Goal: Information Seeking & Learning: Learn about a topic

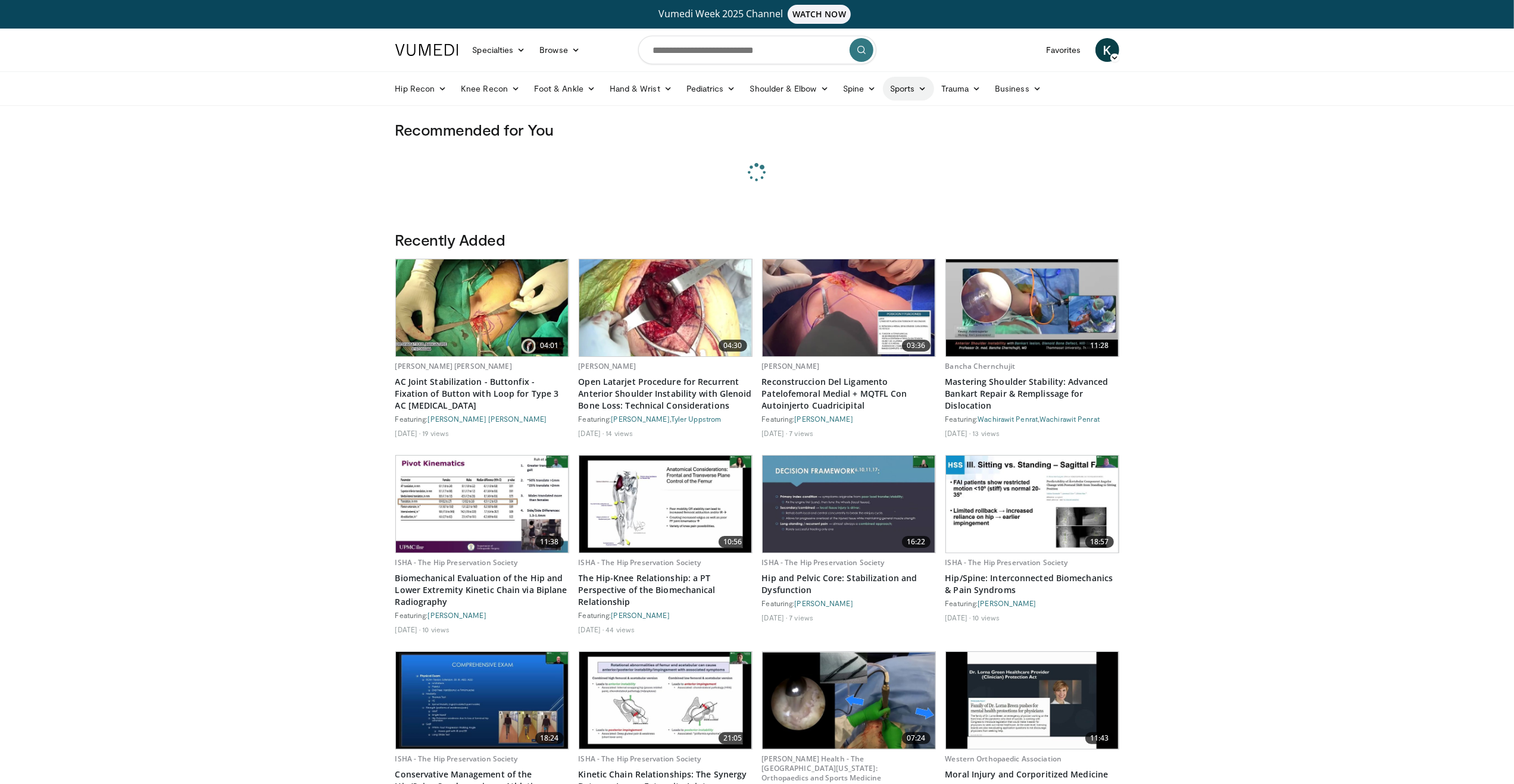
click at [913, 85] on link "Sports" at bounding box center [908, 88] width 51 height 24
click at [813, 188] on link "Knee" at bounding box center [863, 192] width 142 height 19
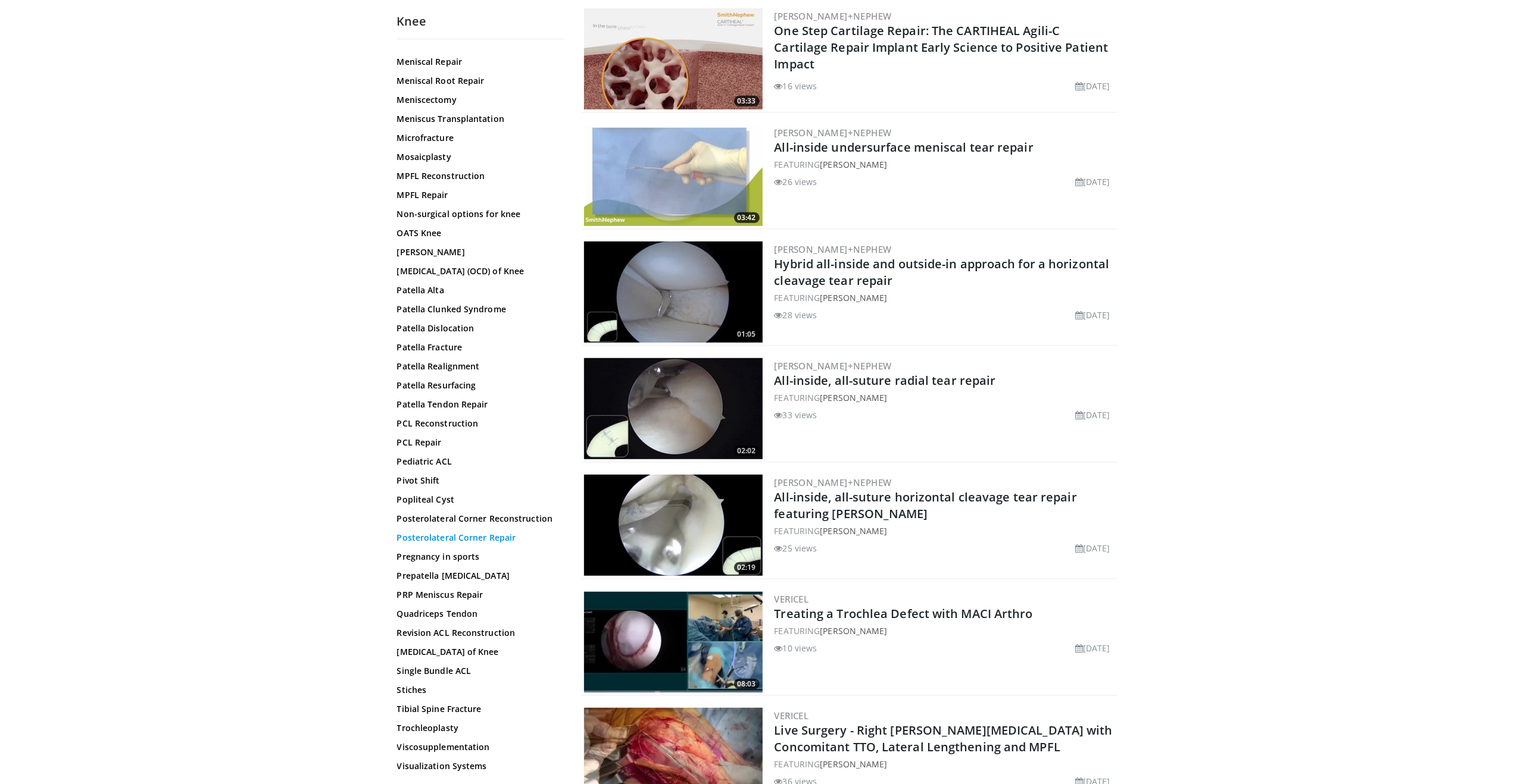
scroll to position [535, 0]
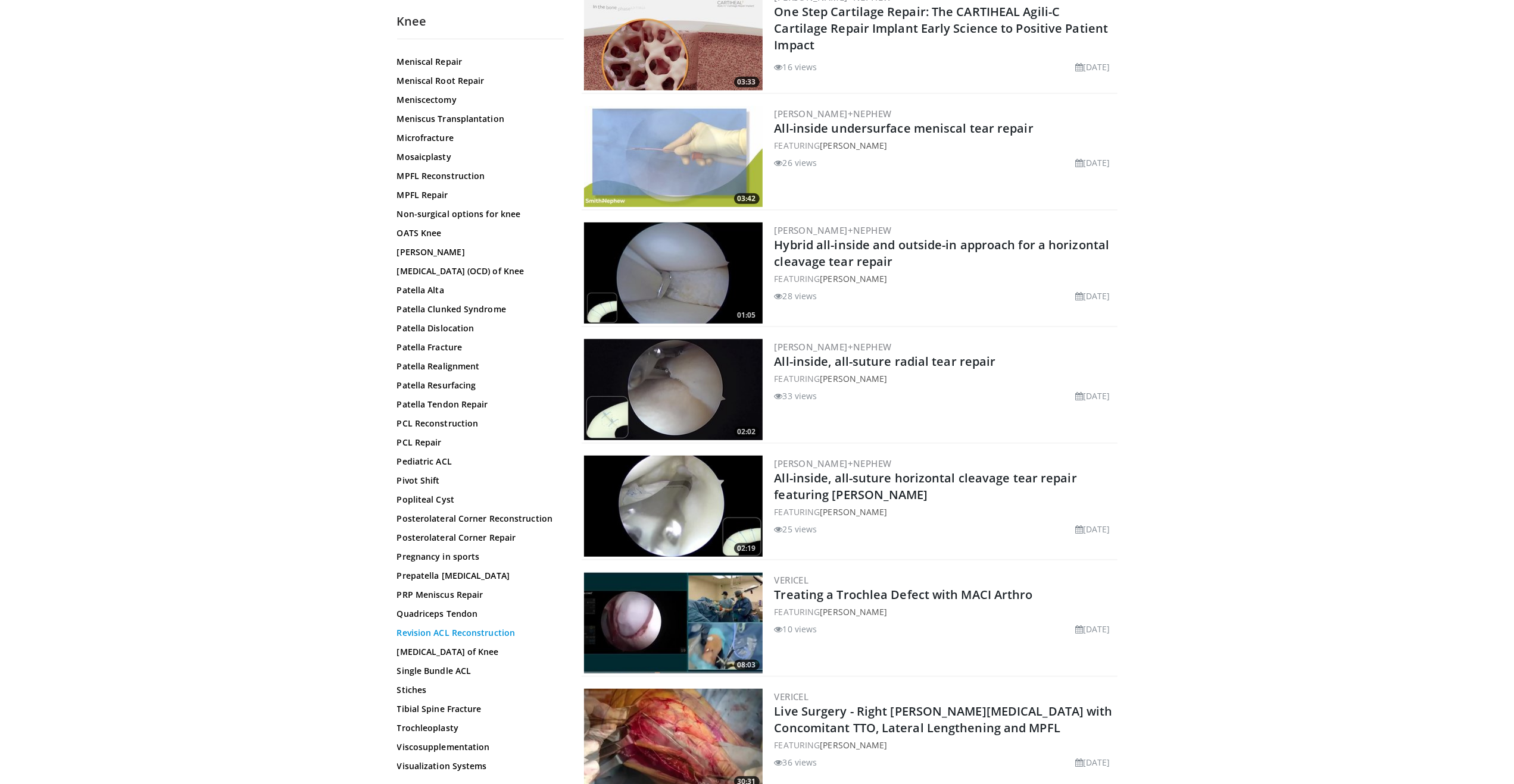
click at [437, 633] on link "Revision ACL Reconstruction" at bounding box center [477, 633] width 161 height 12
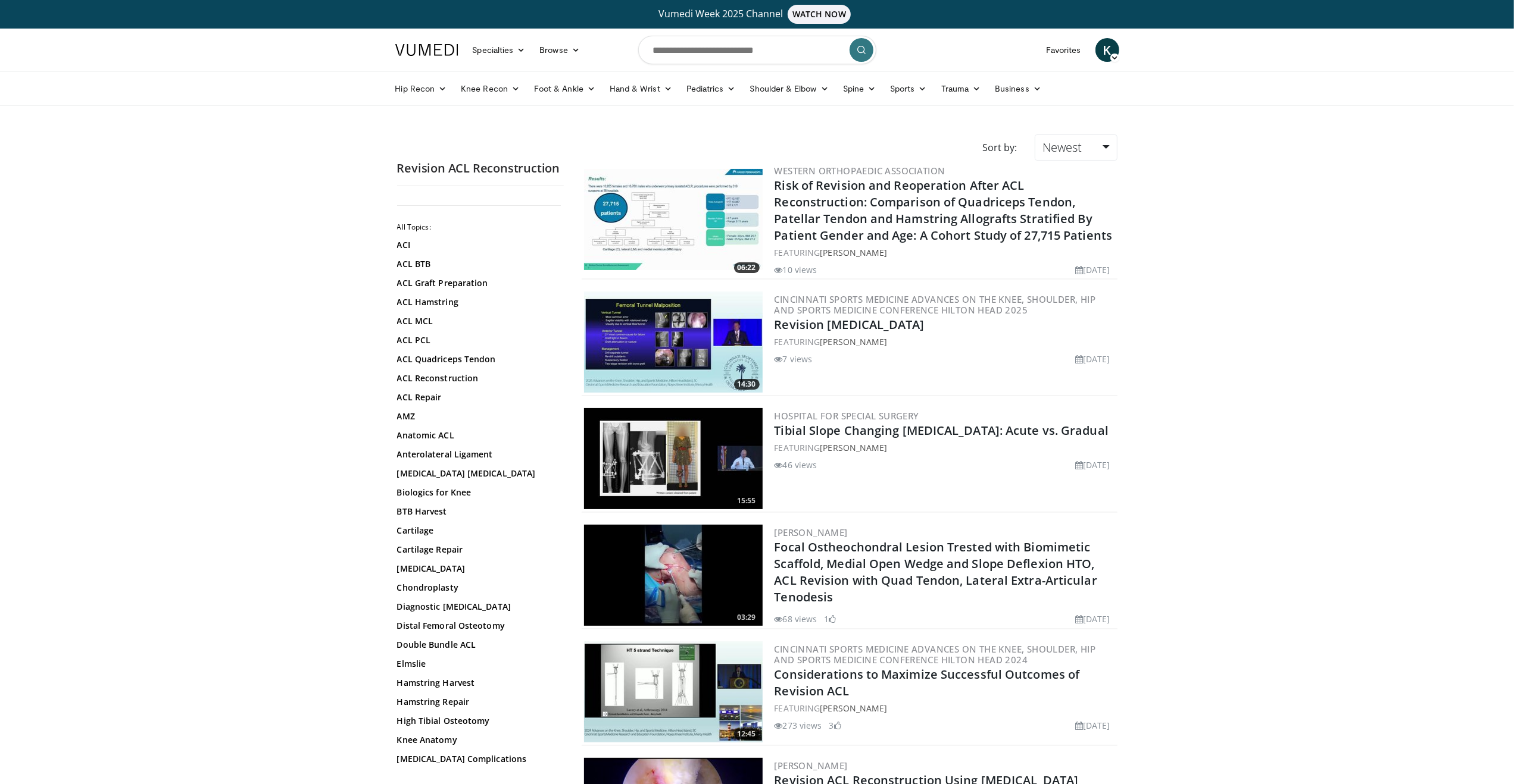
click at [654, 333] on img at bounding box center [674, 342] width 179 height 101
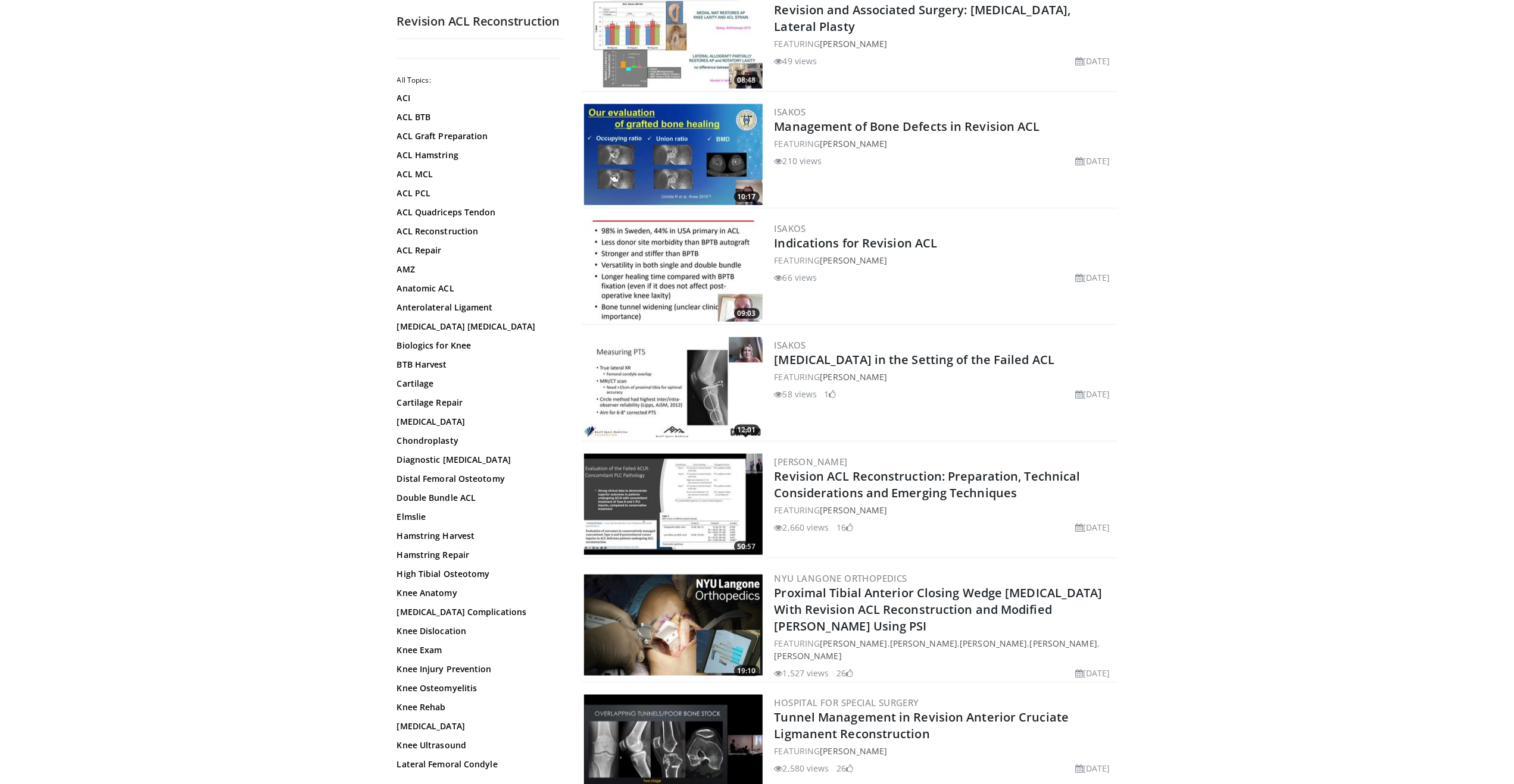
scroll to position [1369, 0]
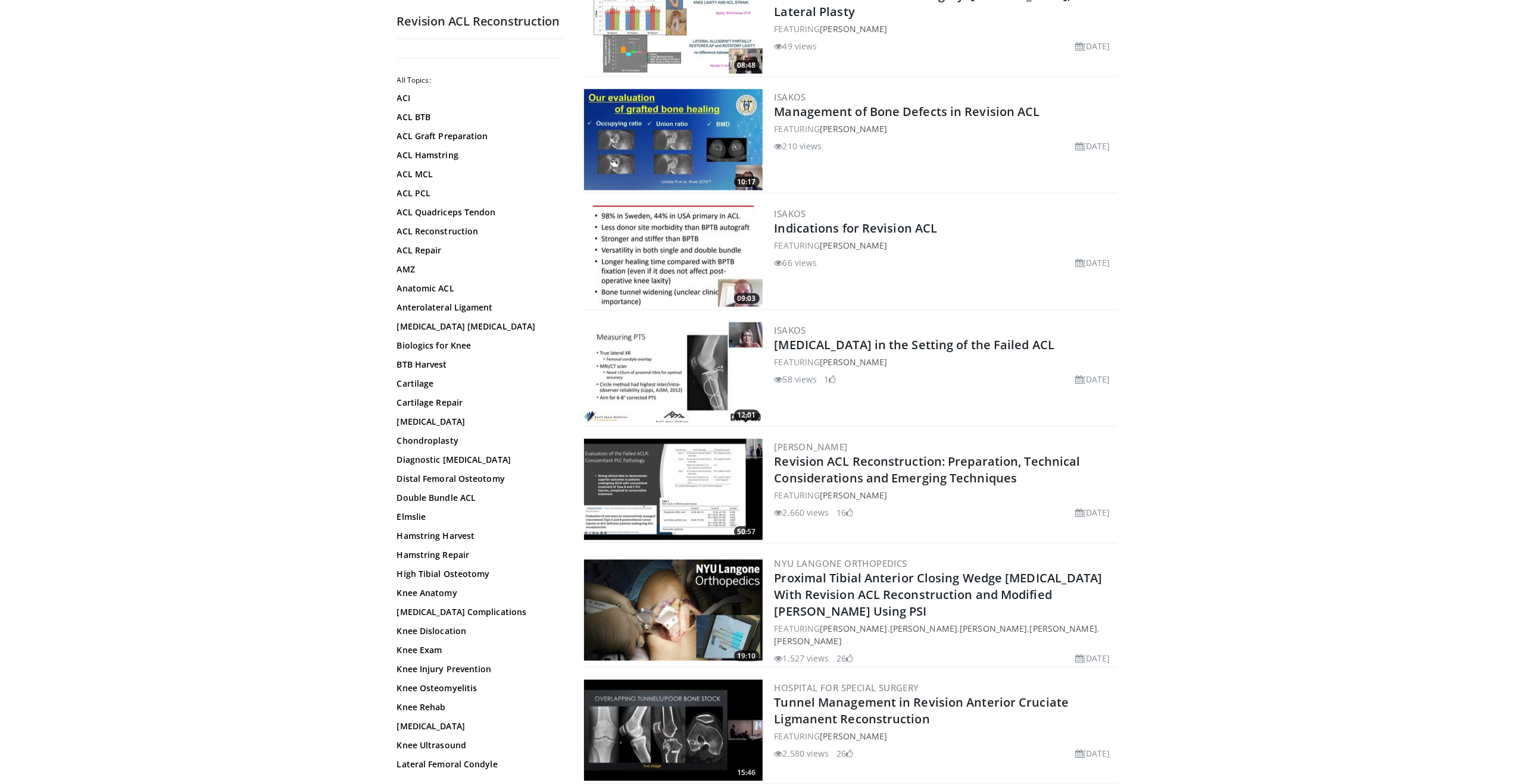
click at [685, 708] on img at bounding box center [674, 731] width 179 height 101
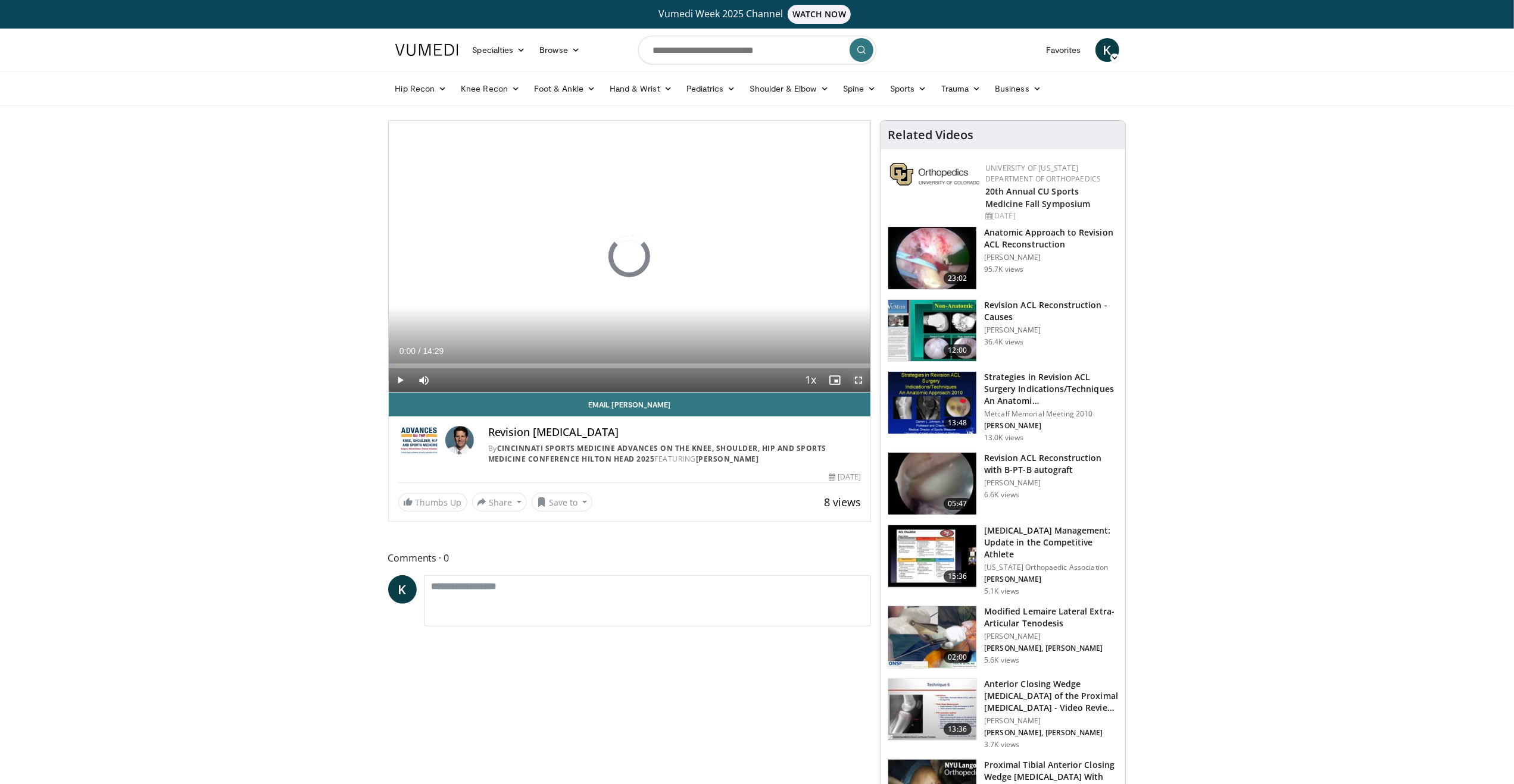
click at [861, 377] on span "Video Player" at bounding box center [858, 380] width 24 height 24
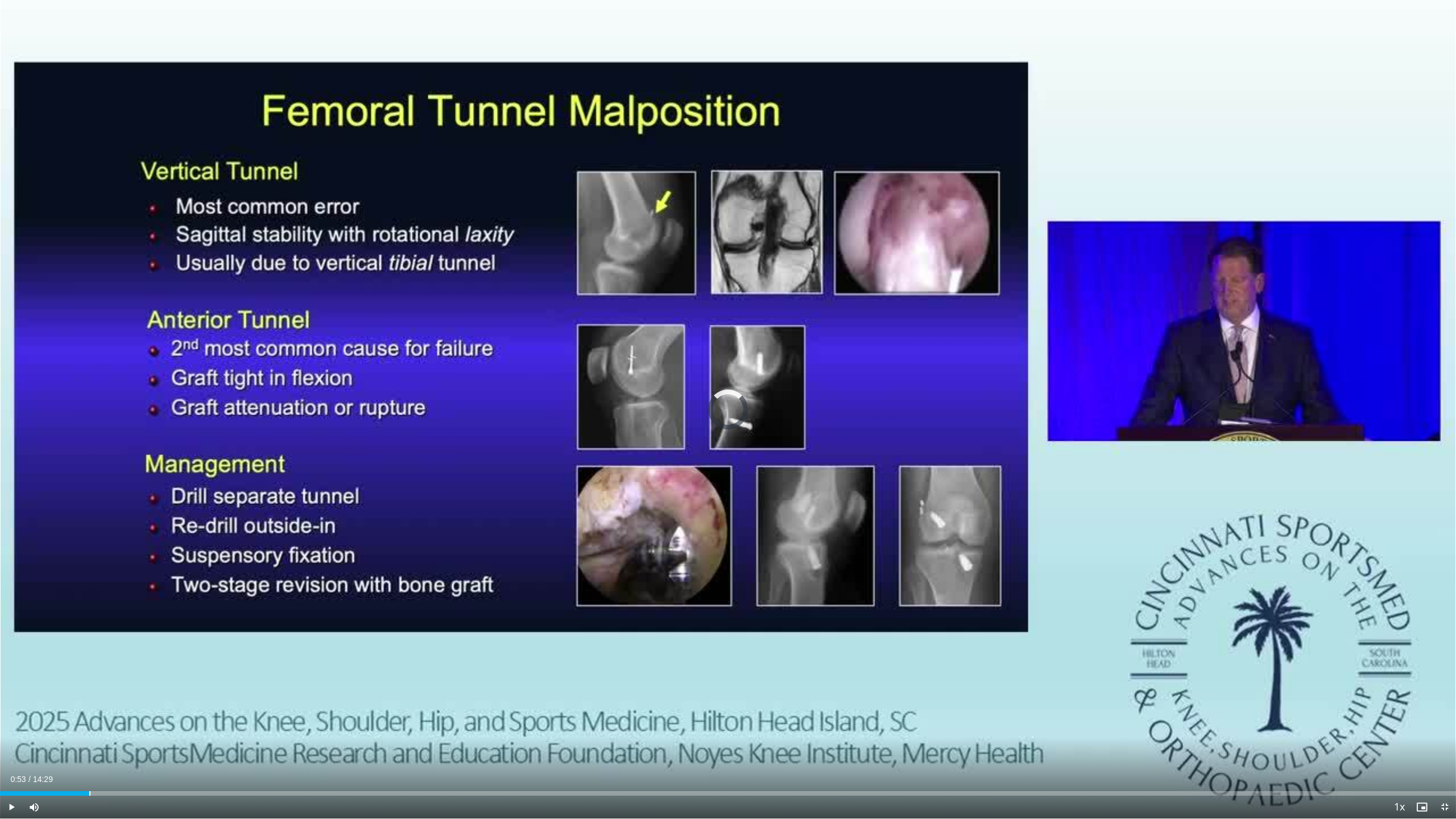
drag, startPoint x: 90, startPoint y: 792, endPoint x: 98, endPoint y: 796, distance: 8.9
click at [90, 749] on div "Loaded : 4.55% 00:02 00:53" at bounding box center [728, 793] width 1456 height 4
click at [111, 749] on div "Loaded : 11.50% 01:06 01:06" at bounding box center [728, 793] width 1456 height 4
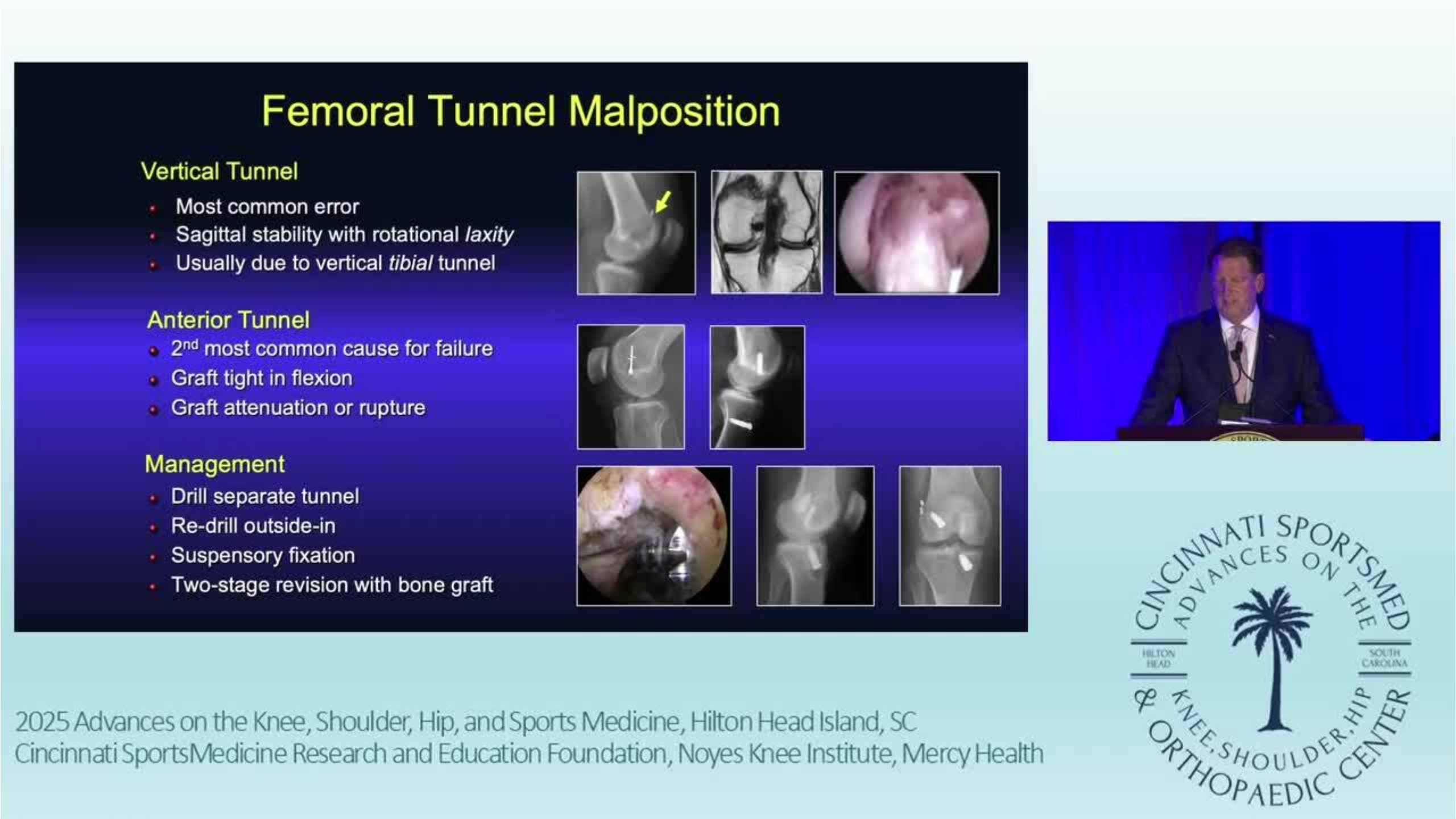
click at [133, 749] on div "10 seconds Tap to unmute" at bounding box center [728, 409] width 1456 height 818
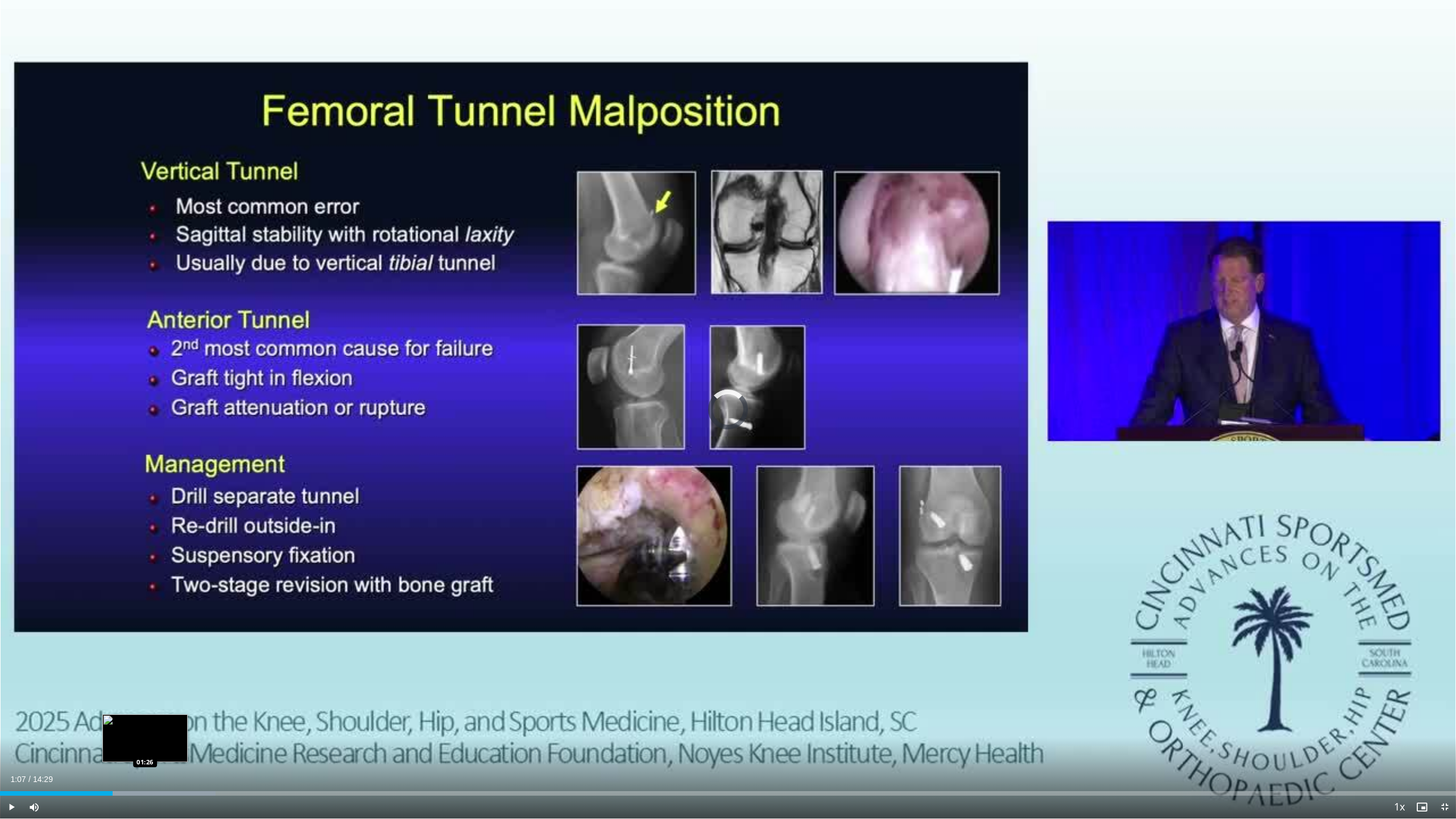
click at [145, 749] on div "Progress Bar" at bounding box center [149, 793] width 132 height 4
click at [12, 749] on span "Video Player" at bounding box center [11, 807] width 23 height 23
click at [146, 749] on div "Loaded : 17.10% 01:27 01:27" at bounding box center [728, 793] width 1456 height 4
click at [157, 749] on div "Progress Bar" at bounding box center [173, 793] width 152 height 4
drag, startPoint x: 170, startPoint y: 792, endPoint x: 176, endPoint y: 792, distance: 6.0
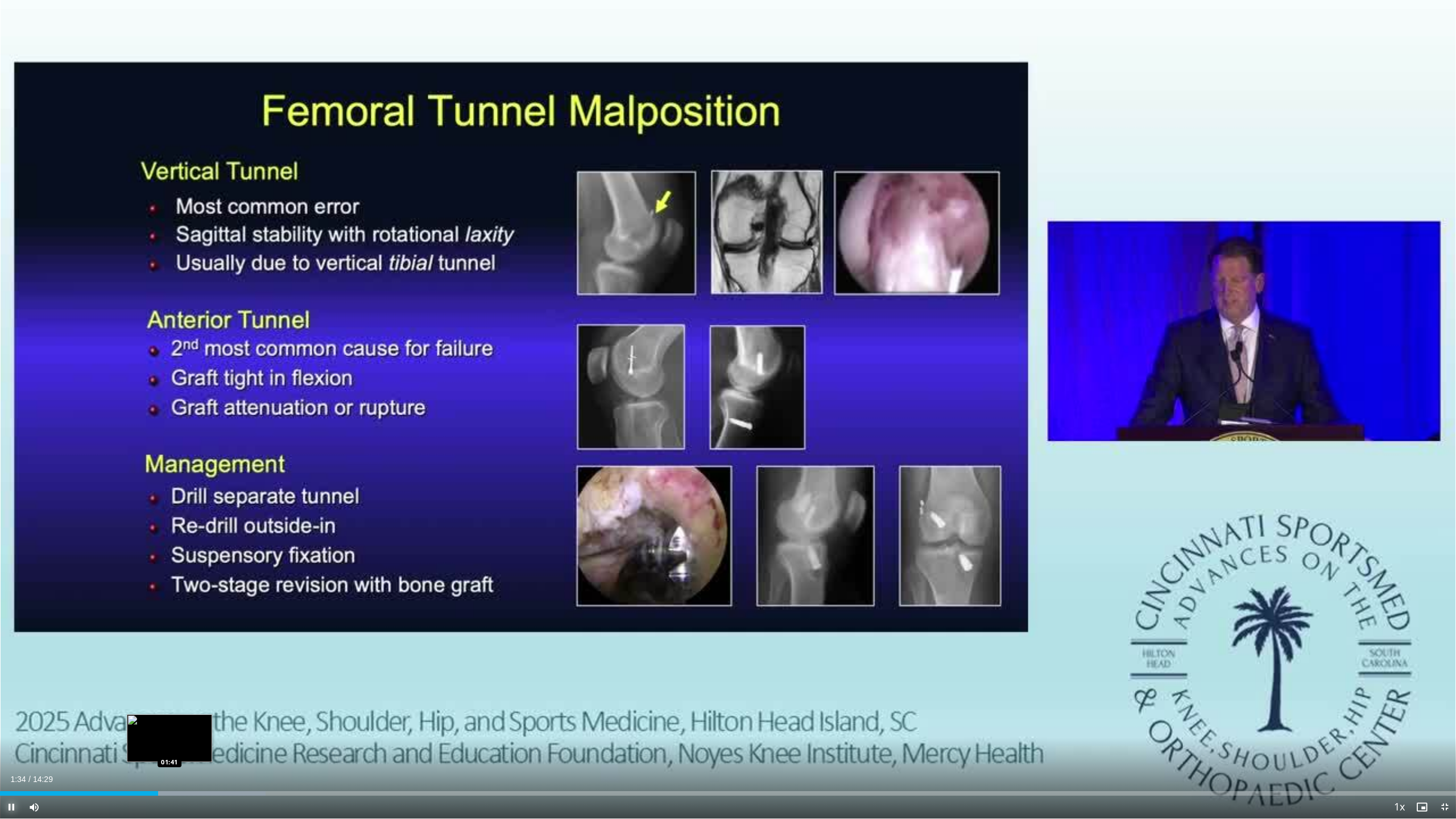
click at [170, 749] on div "Loaded : 18.24% 01:34 01:41" at bounding box center [728, 793] width 1456 height 4
click at [194, 749] on video-js "**********" at bounding box center [728, 410] width 1456 height 819
click at [197, 749] on div "Loaded : 19.38% 01:46 01:57" at bounding box center [728, 790] width 1456 height 11
click at [211, 749] on div "Progress Bar" at bounding box center [223, 793] width 152 height 4
click at [254, 749] on div "Loaded : 23.94% 02:25 02:31" at bounding box center [728, 793] width 1456 height 4
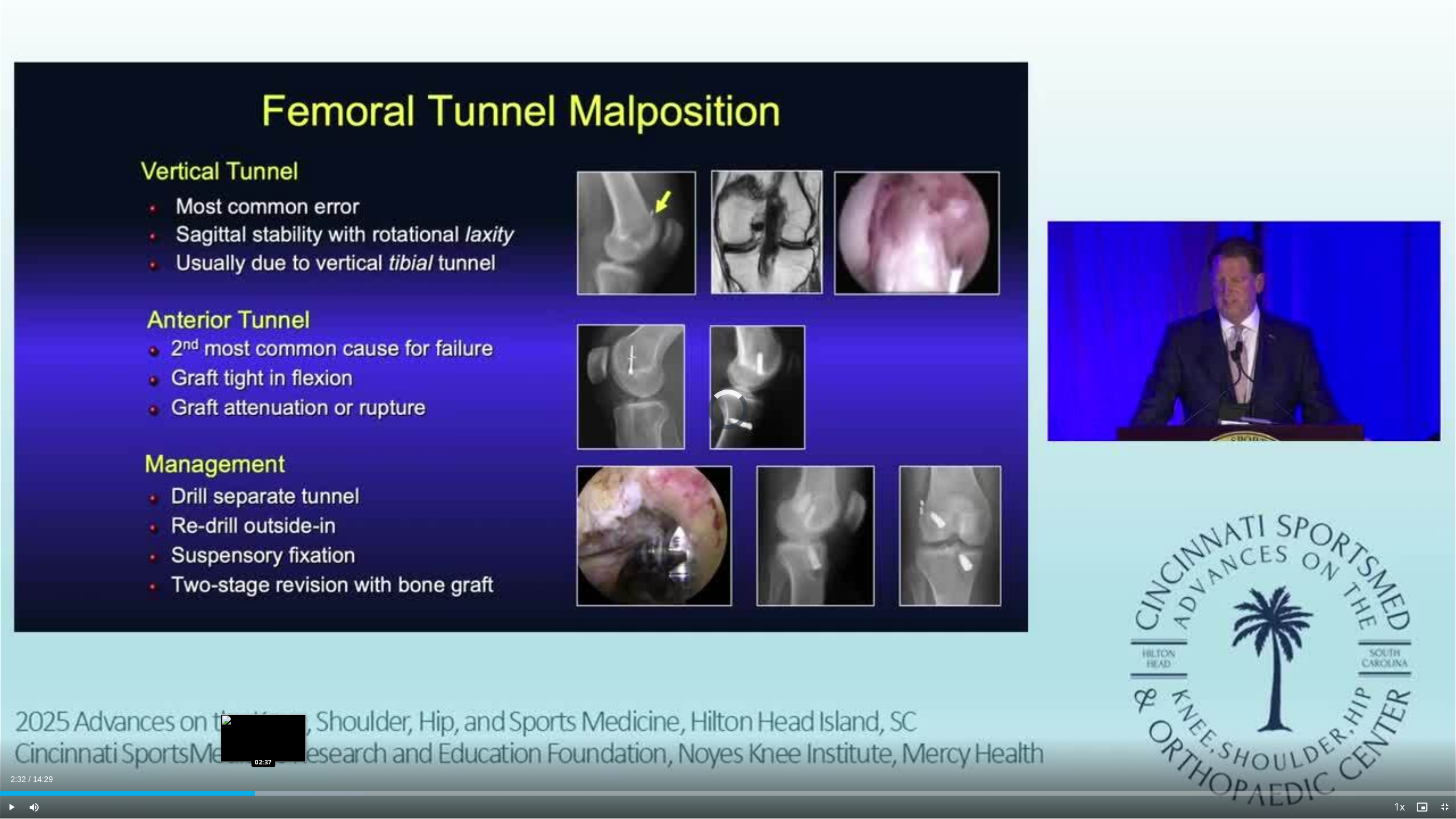
click at [263, 749] on div "Progress Bar" at bounding box center [284, 793] width 161 height 4
drag, startPoint x: 284, startPoint y: 792, endPoint x: 297, endPoint y: 792, distance: 13.0
click at [285, 749] on div "Loaded : 25.08% 02:37 02:49" at bounding box center [728, 793] width 1456 height 4
click at [316, 749] on div "Loaded : 28.50% 03:00 03:08" at bounding box center [728, 793] width 1456 height 4
click at [351, 749] on div "Loaded : 29.64% 03:10 03:29" at bounding box center [728, 793] width 1456 height 4
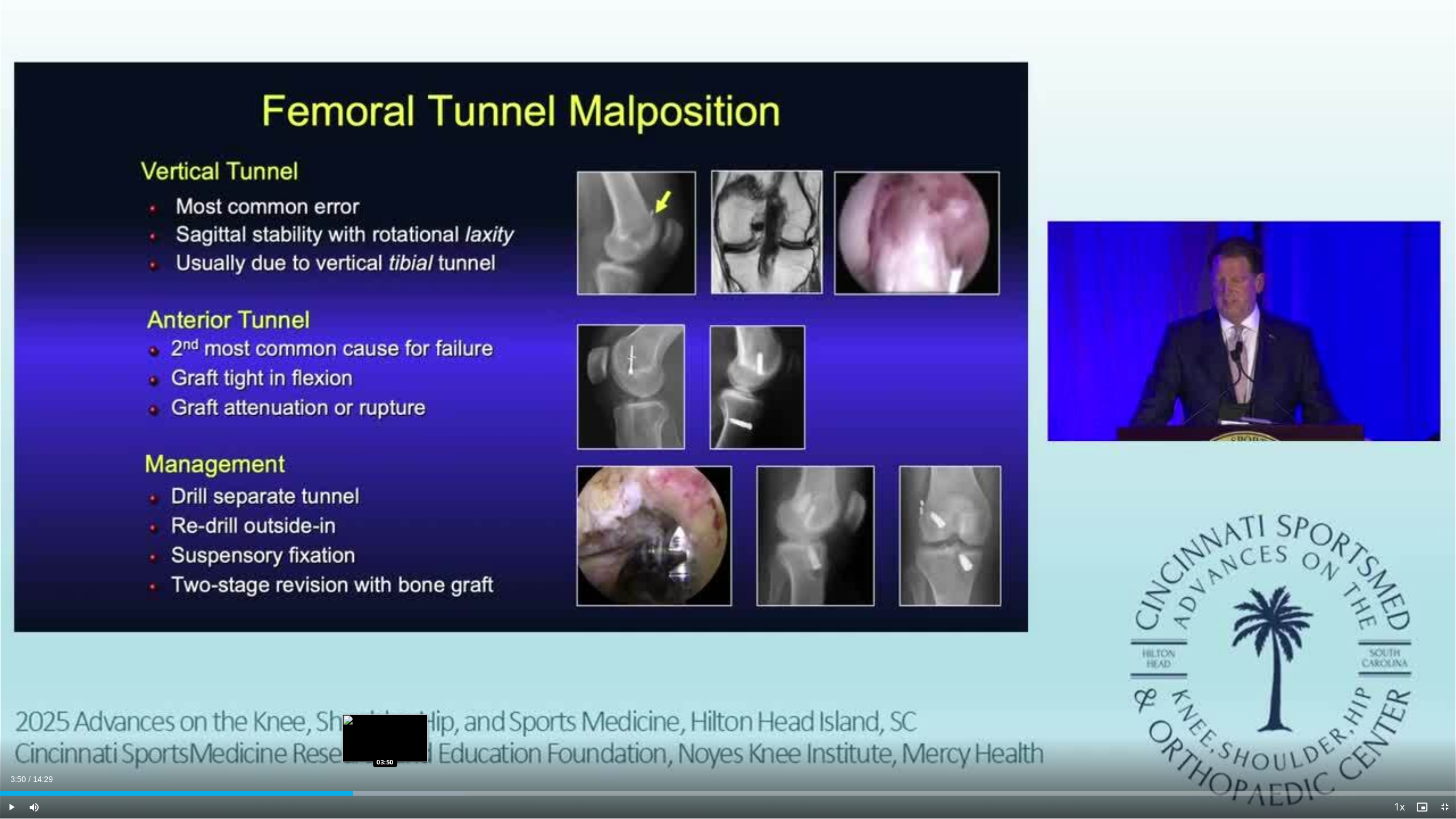
click at [385, 749] on div "Progress Bar" at bounding box center [385, 793] width 160 height 4
click at [463, 749] on div "Current Time 4:04 / Duration 14:29 Pause Skip Backward Skip Forward Mute Loaded…" at bounding box center [728, 807] width 1456 height 23
click at [466, 749] on div "Loaded : 35.35% 04:05 04:38" at bounding box center [728, 790] width 1456 height 11
click at [501, 749] on div "Loaded : 39.91% 04:59 04:59" at bounding box center [728, 793] width 1456 height 4
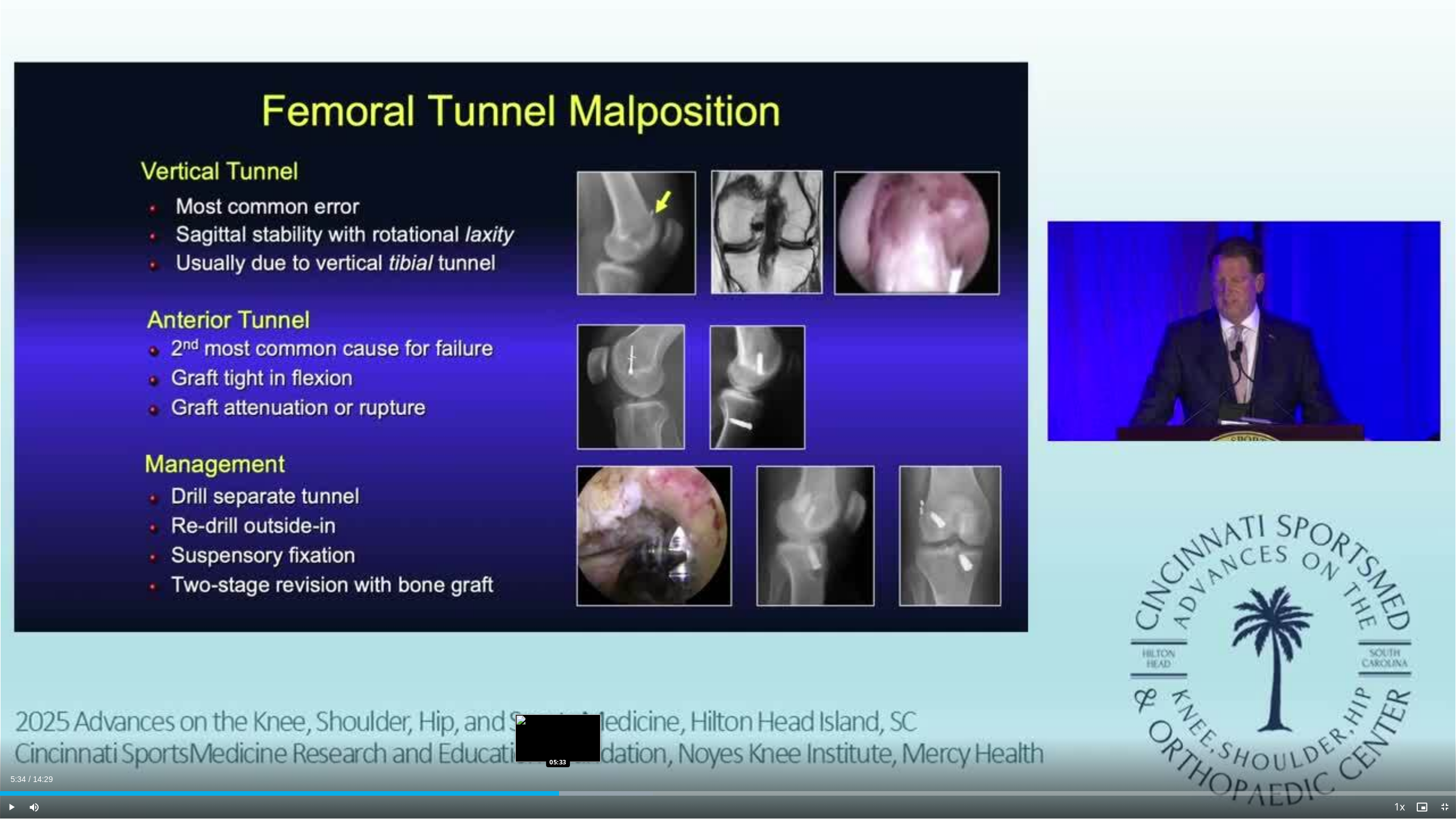
click at [558, 749] on div "Loaded : 44.84% 05:34 05:33" at bounding box center [728, 790] width 1456 height 11
click at [582, 749] on div "Progress Bar" at bounding box center [588, 793] width 152 height 4
click at [601, 749] on div "Progress Bar" at bounding box center [606, 793] width 149 height 4
click at [620, 749] on div "Progress Bar" at bounding box center [627, 793] width 151 height 4
click at [654, 749] on div "Loaded : 50.17% 06:12 06:30" at bounding box center [728, 793] width 1456 height 4
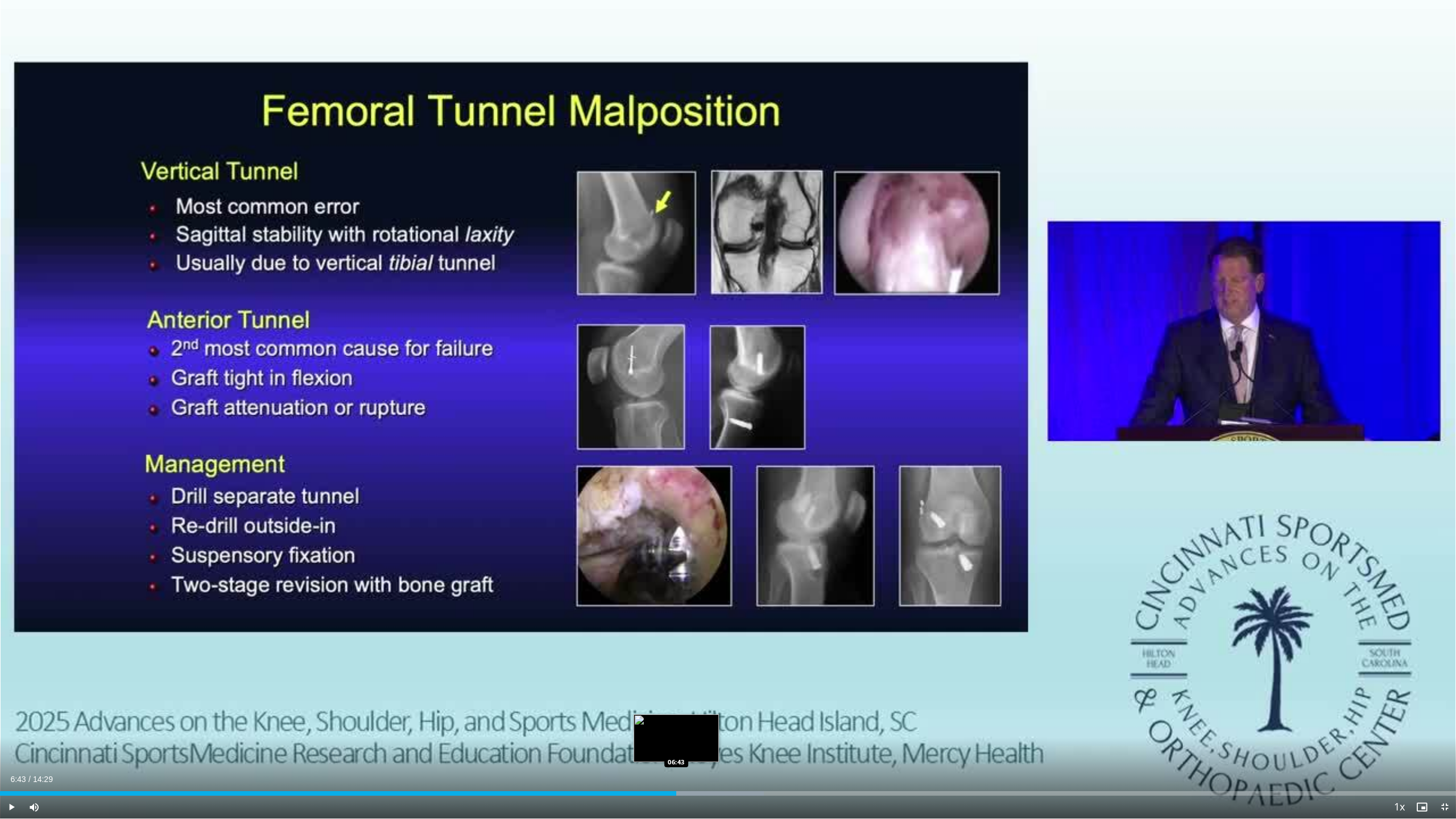
click at [676, 749] on div "Progress Bar" at bounding box center [684, 793] width 157 height 4
click at [692, 749] on div "Loaded : 52.45% 06:54 06:53" at bounding box center [728, 793] width 1456 height 4
click at [708, 749] on div "Loaded : 54.73% 06:54 07:02" at bounding box center [728, 793] width 1456 height 4
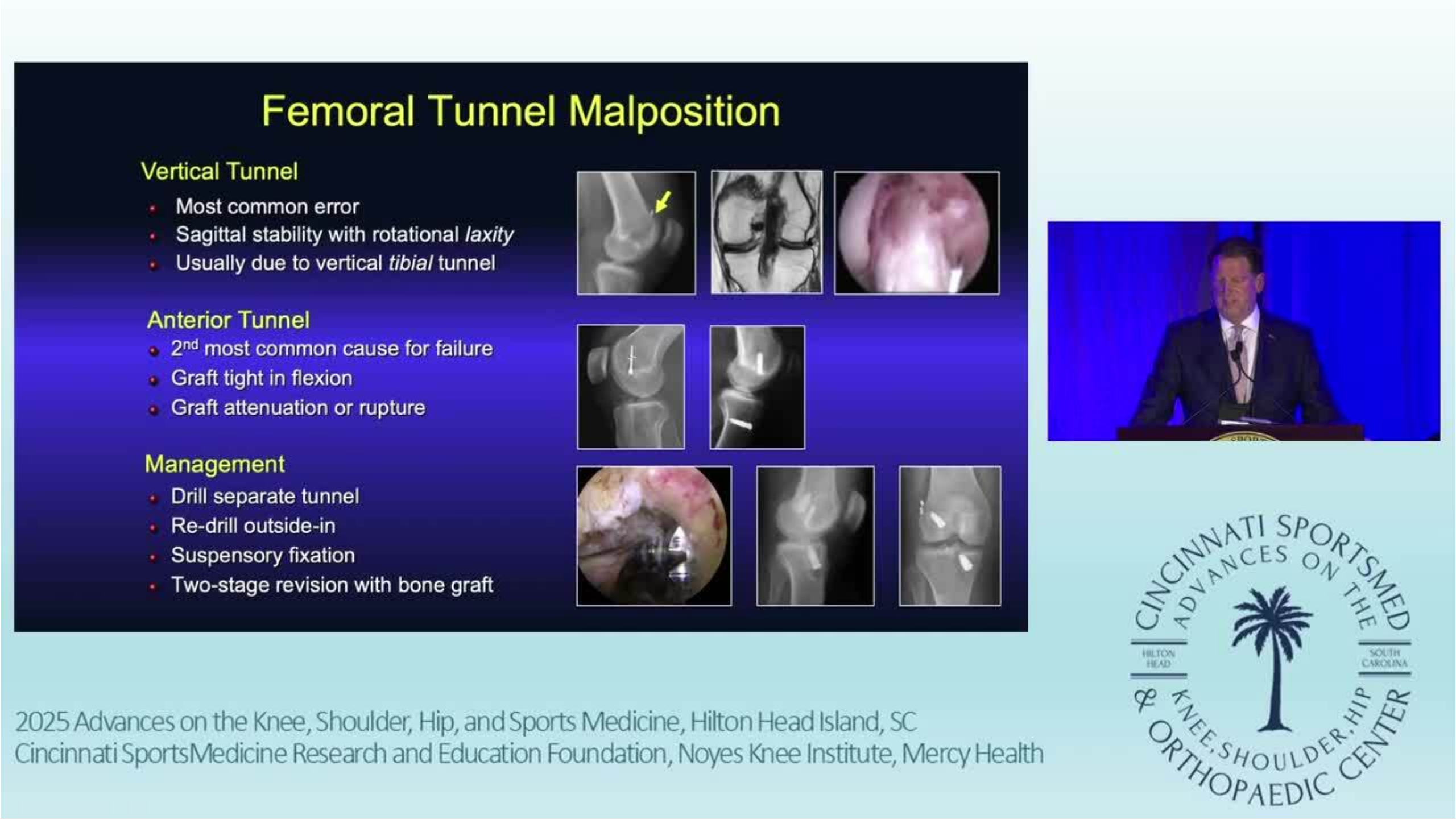
click at [724, 749] on video-js "**********" at bounding box center [728, 410] width 1456 height 819
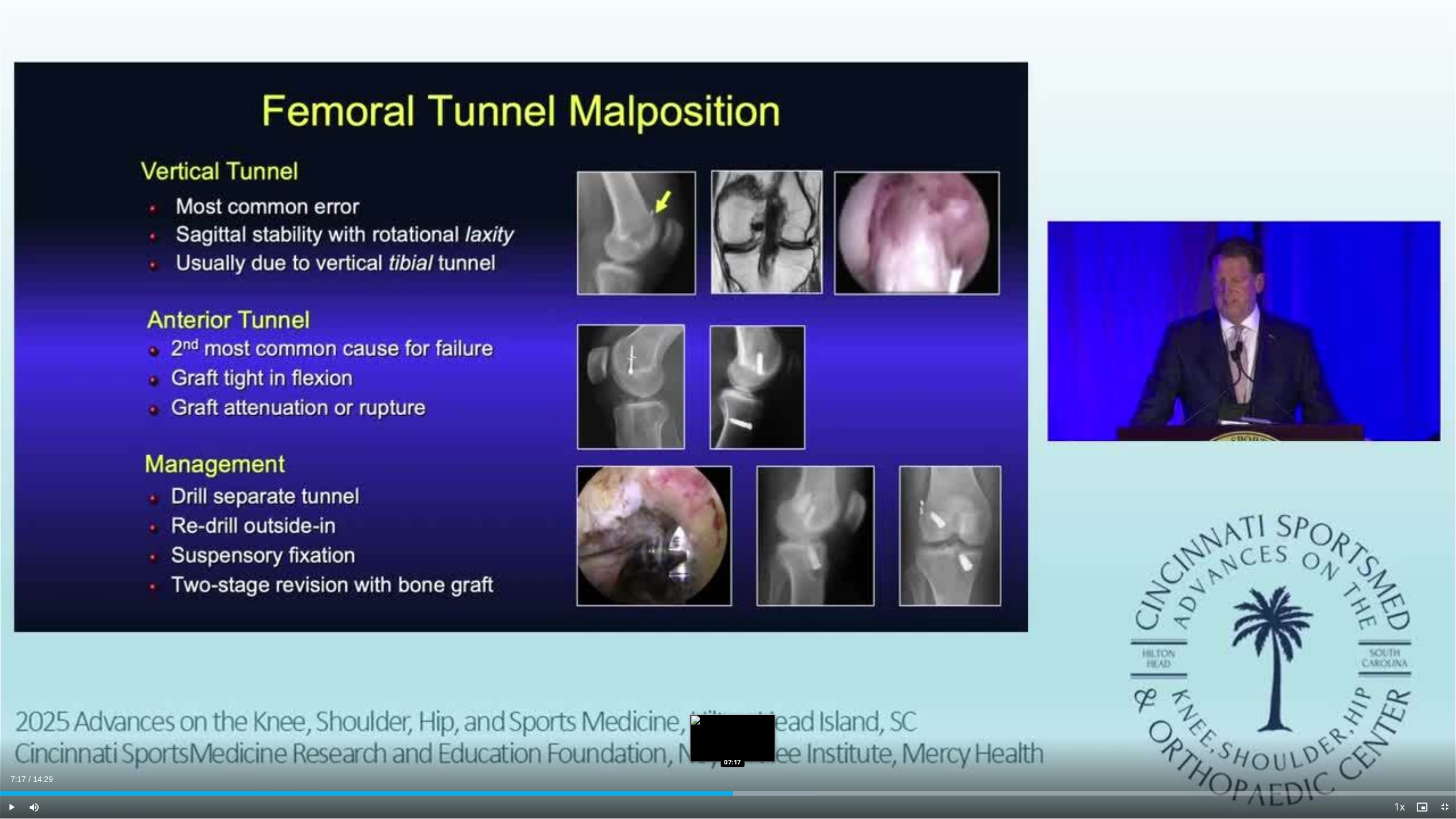
click at [732, 749] on div "Loaded : 55.87% 07:04 07:17" at bounding box center [728, 790] width 1456 height 11
click at [802, 749] on div "Progress Bar" at bounding box center [818, 793] width 157 height 4
click at [824, 749] on div "Progress Bar" at bounding box center [828, 793] width 152 height 4
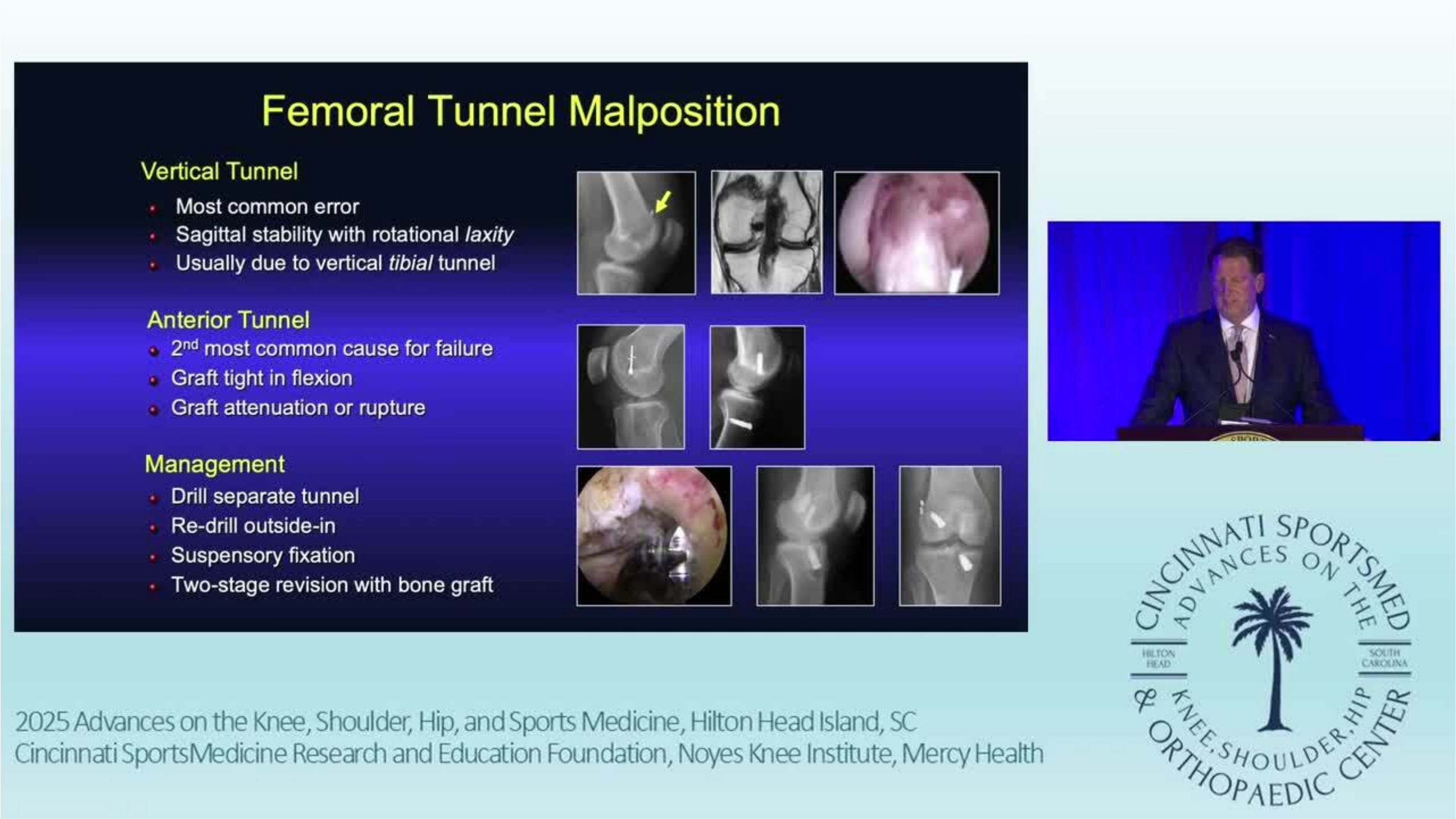
click at [872, 749] on video-js "**********" at bounding box center [728, 410] width 1456 height 819
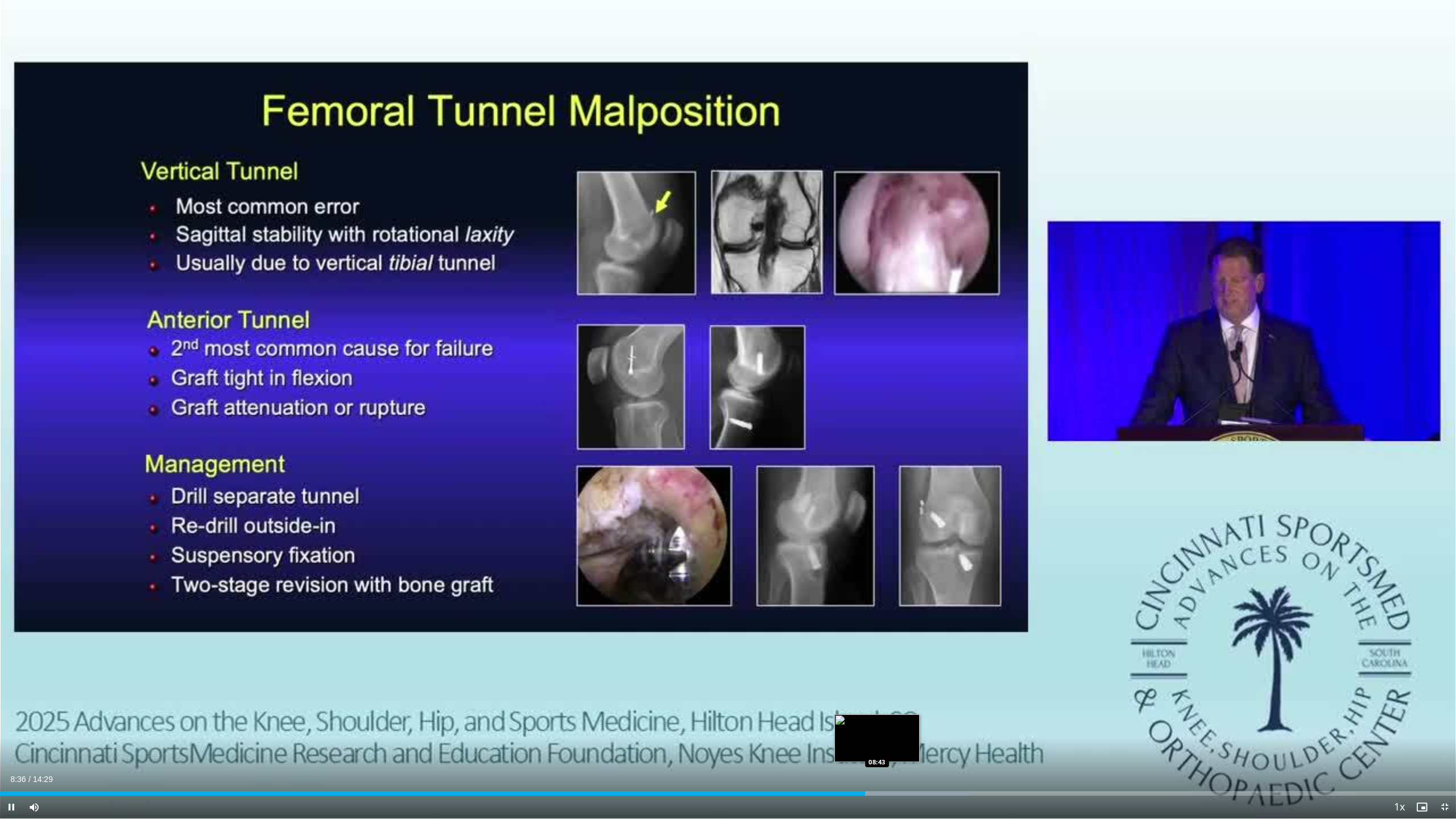
click at [877, 749] on div "Loaded : 66.68% 08:36 08:43" at bounding box center [728, 793] width 1456 height 4
click at [891, 749] on div "Loaded : 67.28% 08:52 08:52" at bounding box center [728, 793] width 1456 height 4
click at [904, 749] on div "Loaded : 68.98% 08:57 09:00" at bounding box center [728, 793] width 1456 height 4
click at [917, 749] on div "Progress Bar" at bounding box center [935, 793] width 156 height 4
click at [931, 749] on div "Progress Bar" at bounding box center [944, 793] width 154 height 4
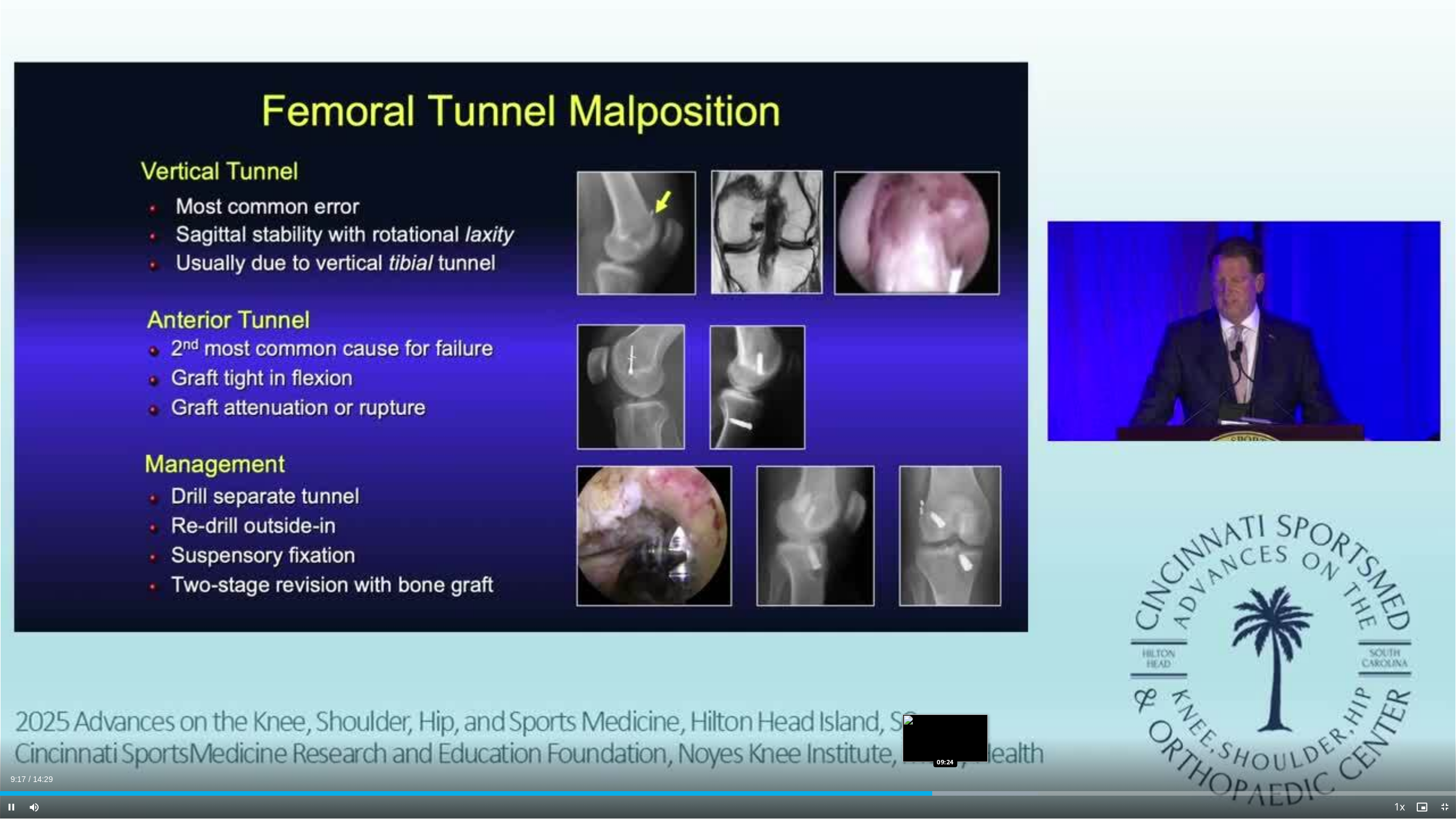
click at [945, 749] on div "Loaded : 71.28% 09:17 09:24" at bounding box center [728, 793] width 1456 height 4
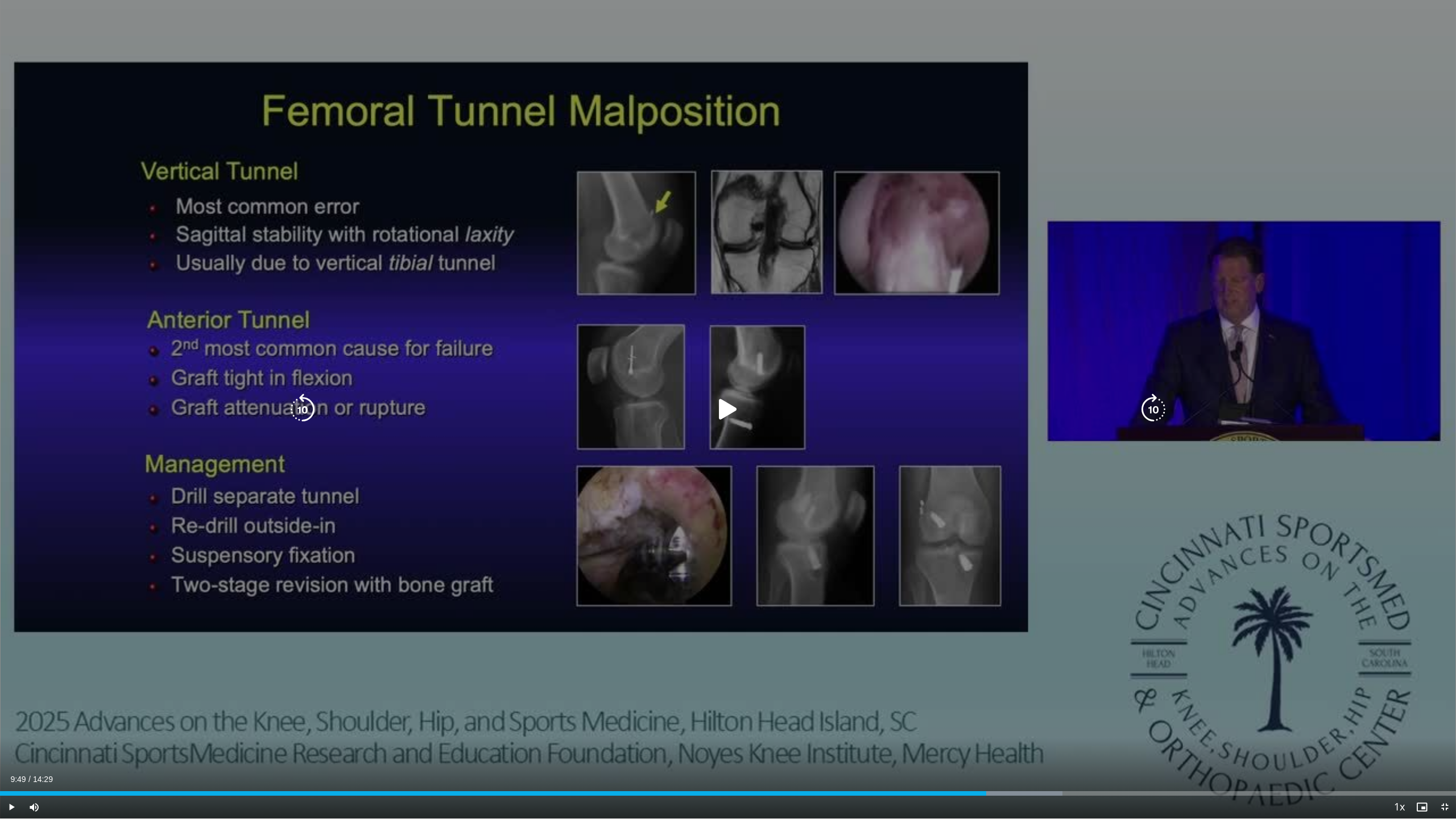
click at [986, 749] on div "Progress Bar" at bounding box center [985, 793] width 155 height 4
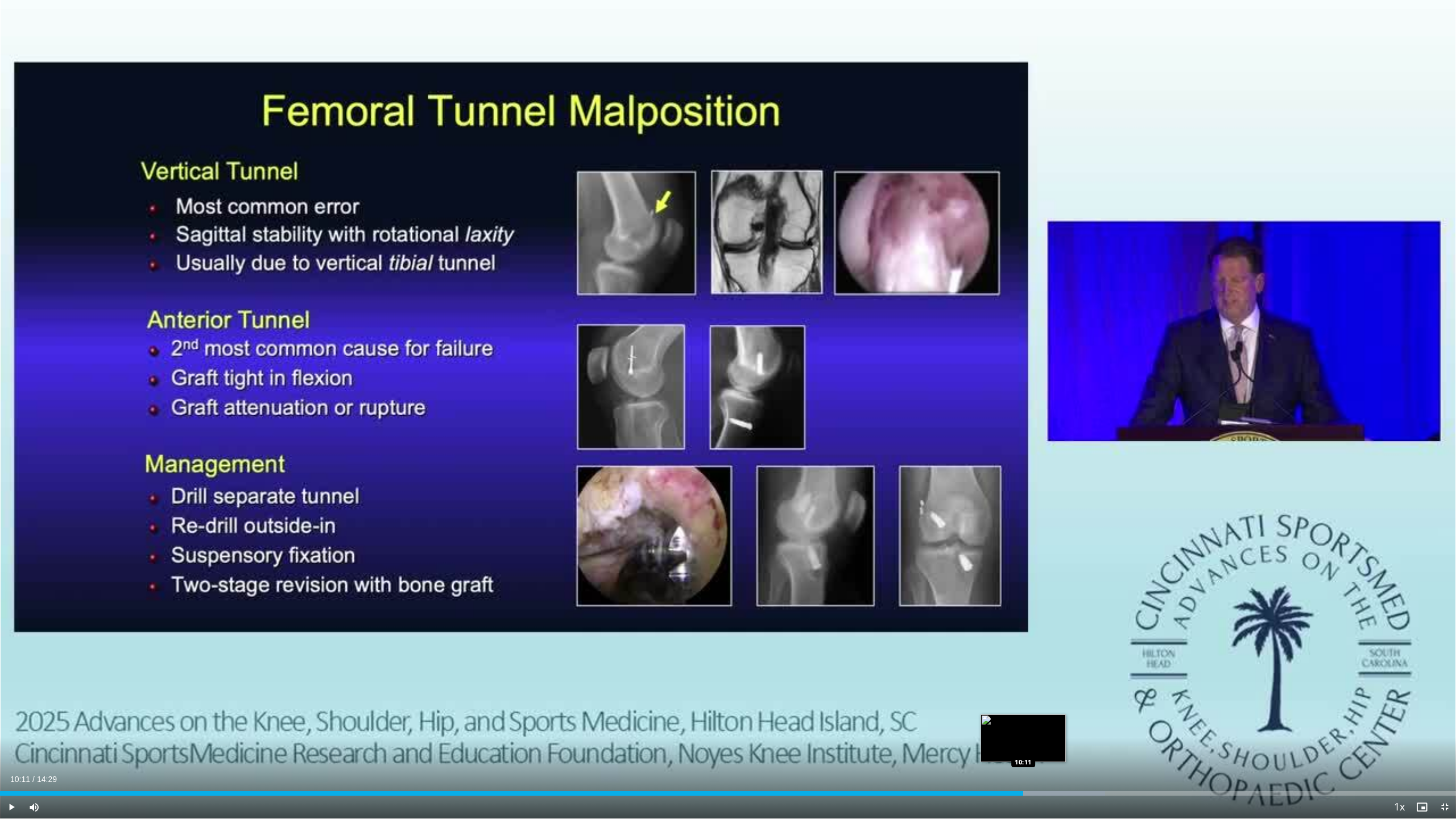
click at [1022, 749] on div "Loaded : 75.88% 10:11 10:11" at bounding box center [728, 793] width 1456 height 4
click at [1052, 749] on div "Loaded : 76.40% 10:11 10:28" at bounding box center [728, 793] width 1456 height 4
click at [1086, 749] on div "Loaded : 79.33% 10:48 10:48" at bounding box center [728, 793] width 1456 height 4
click at [1110, 749] on div "Loaded : 81.62% 10:50 11:03" at bounding box center [728, 793] width 1456 height 4
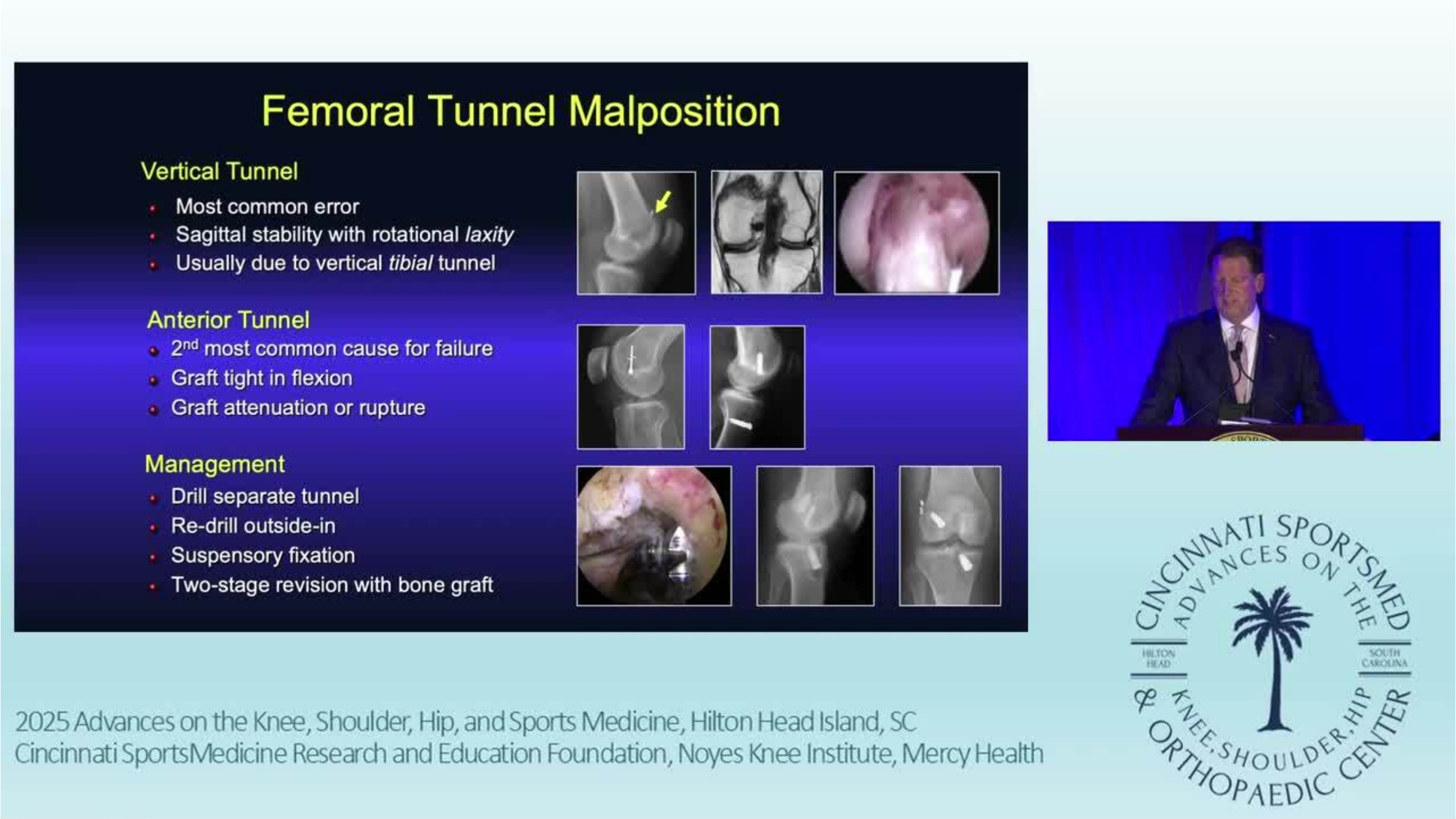
click at [1136, 749] on div "10 seconds Tap to unmute" at bounding box center [728, 409] width 1456 height 818
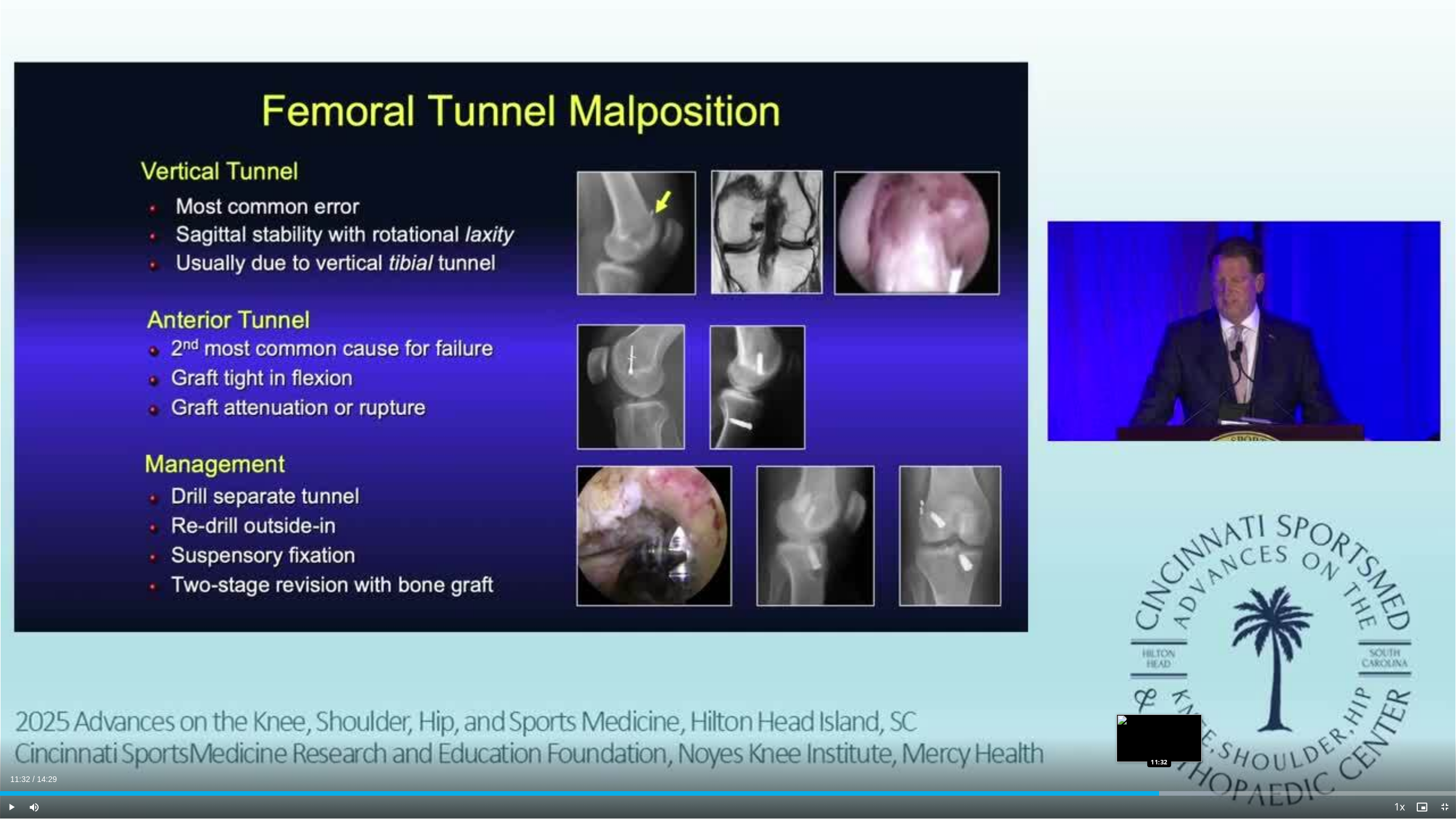
click at [1159, 749] on div "Progress Bar" at bounding box center [1141, 793] width 160 height 4
click at [1177, 749] on div "Progress Bar" at bounding box center [1186, 793] width 150 height 4
click at [1197, 749] on div "Loaded : 87.81% 11:43 11:55" at bounding box center [728, 793] width 1456 height 4
click at [1226, 749] on div "Progress Bar" at bounding box center [1227, 793] width 157 height 4
click at [1249, 749] on div "Progress Bar" at bounding box center [1253, 793] width 149 height 4
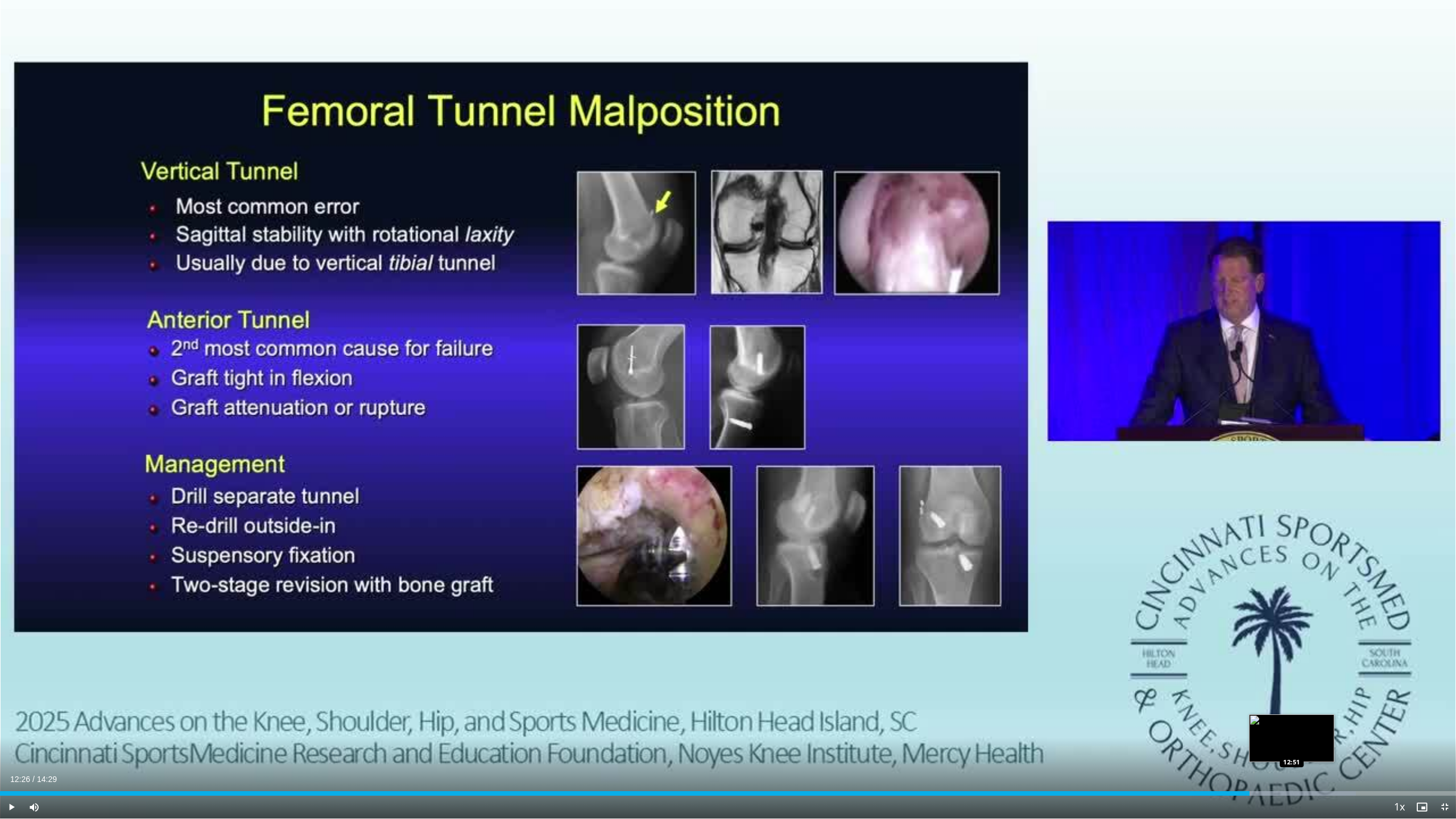
click at [1291, 749] on div "Loaded : 93.12% 12:26 12:51" at bounding box center [728, 790] width 1456 height 11
click at [1312, 749] on div "Loaded : 95.79% 13:04 13:04" at bounding box center [728, 793] width 1456 height 4
click at [1335, 749] on div "Loaded : 96.93% 13:04 13:17" at bounding box center [728, 793] width 1456 height 4
click at [1347, 749] on div "Loaded : 98.87% 13:18 13:24" at bounding box center [728, 793] width 1456 height 4
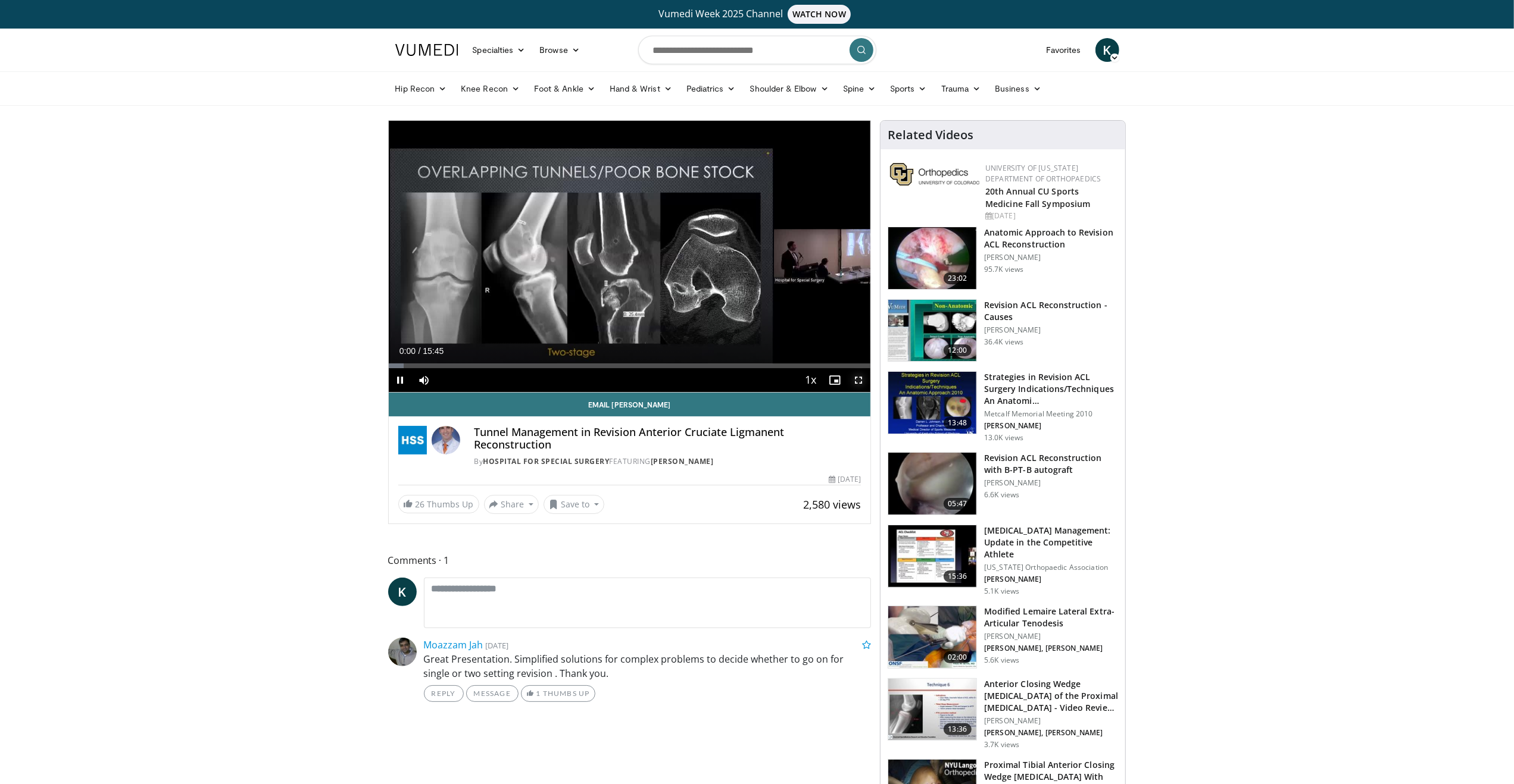
click at [858, 379] on span "Video Player" at bounding box center [858, 380] width 24 height 24
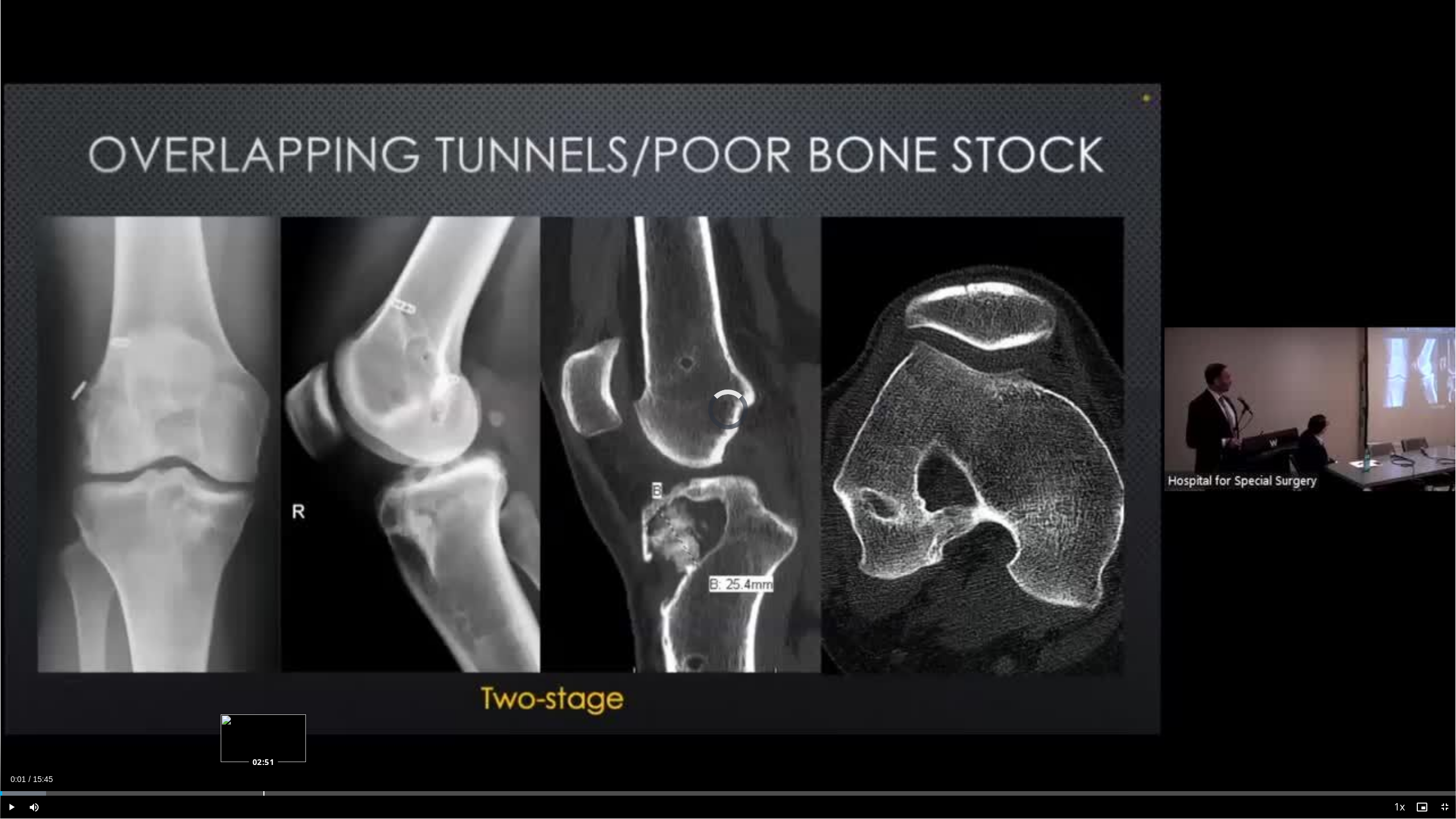
click at [263, 749] on div "Loaded : 3.17% 00:01 02:51" at bounding box center [728, 793] width 1456 height 4
drag, startPoint x: 297, startPoint y: 792, endPoint x: 307, endPoint y: 793, distance: 10.0
click at [297, 749] on div "Loaded : 25.17% 03:12 03:12" at bounding box center [728, 793] width 1456 height 4
drag, startPoint x: 313, startPoint y: 793, endPoint x: 328, endPoint y: 793, distance: 15.0
click at [314, 749] on video-js "**********" at bounding box center [728, 410] width 1456 height 819
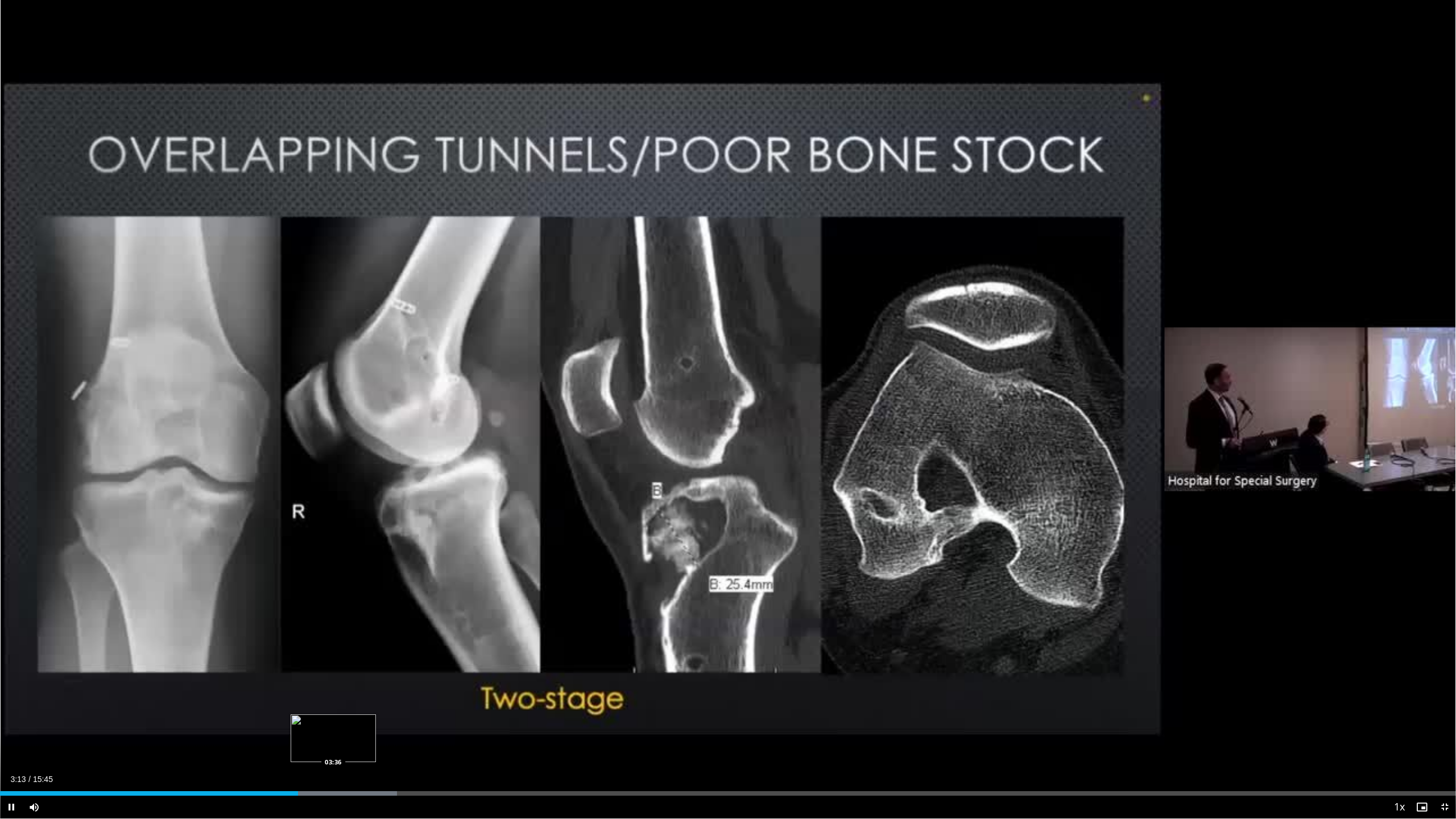
click at [334, 749] on div "Loaded : 27.27% 03:13 03:36" at bounding box center [728, 793] width 1456 height 4
click at [351, 749] on div "Loaded : 29.36% 03:48 03:48" at bounding box center [728, 793] width 1456 height 4
click at [407, 749] on div "Loaded : 32.51% 04:24 04:24" at bounding box center [728, 790] width 1456 height 11
click at [432, 749] on div "Loaded : 34.61% 04:26 04:41" at bounding box center [728, 793] width 1456 height 4
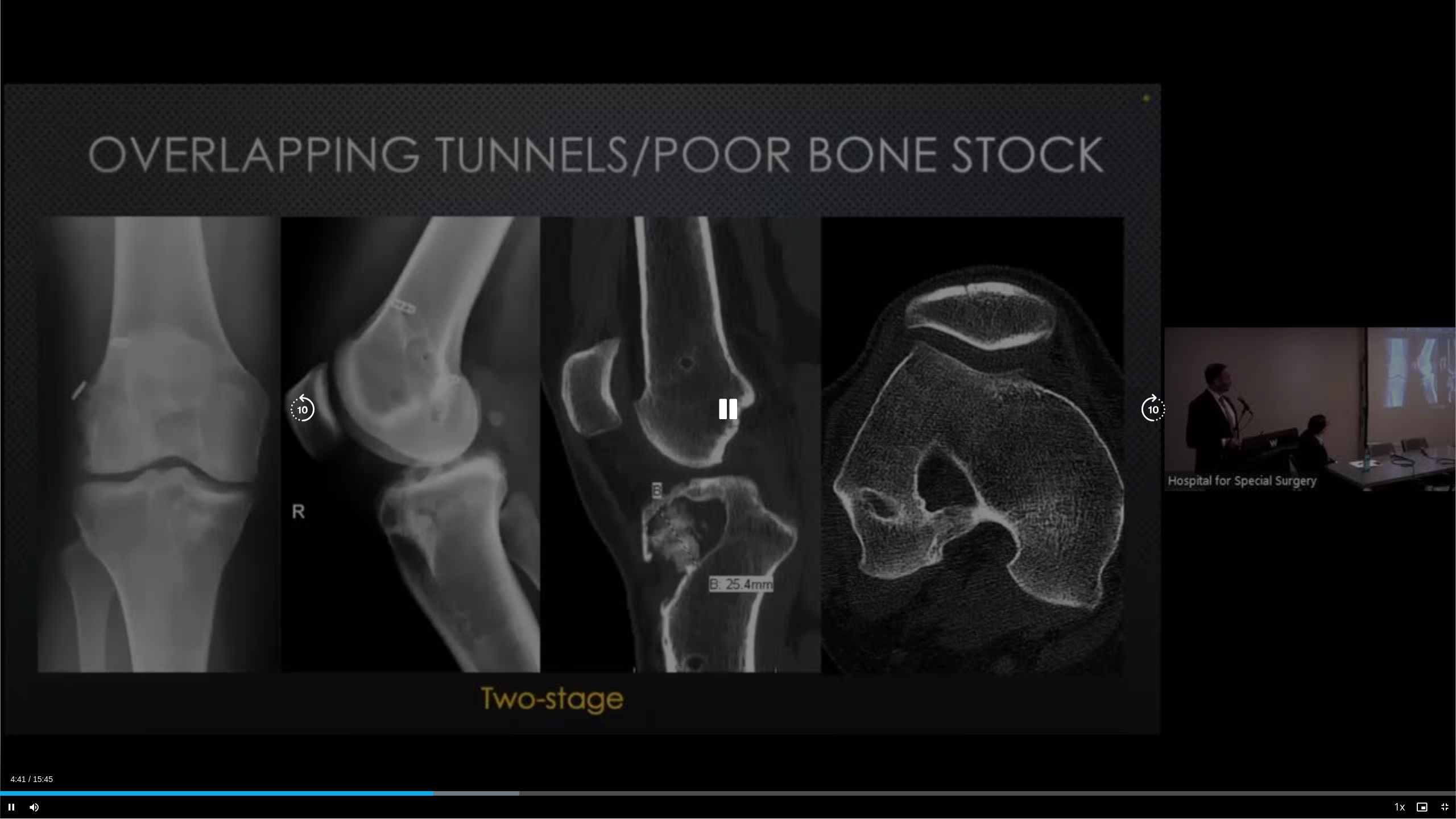
click at [457, 749] on video-js "**********" at bounding box center [728, 410] width 1456 height 819
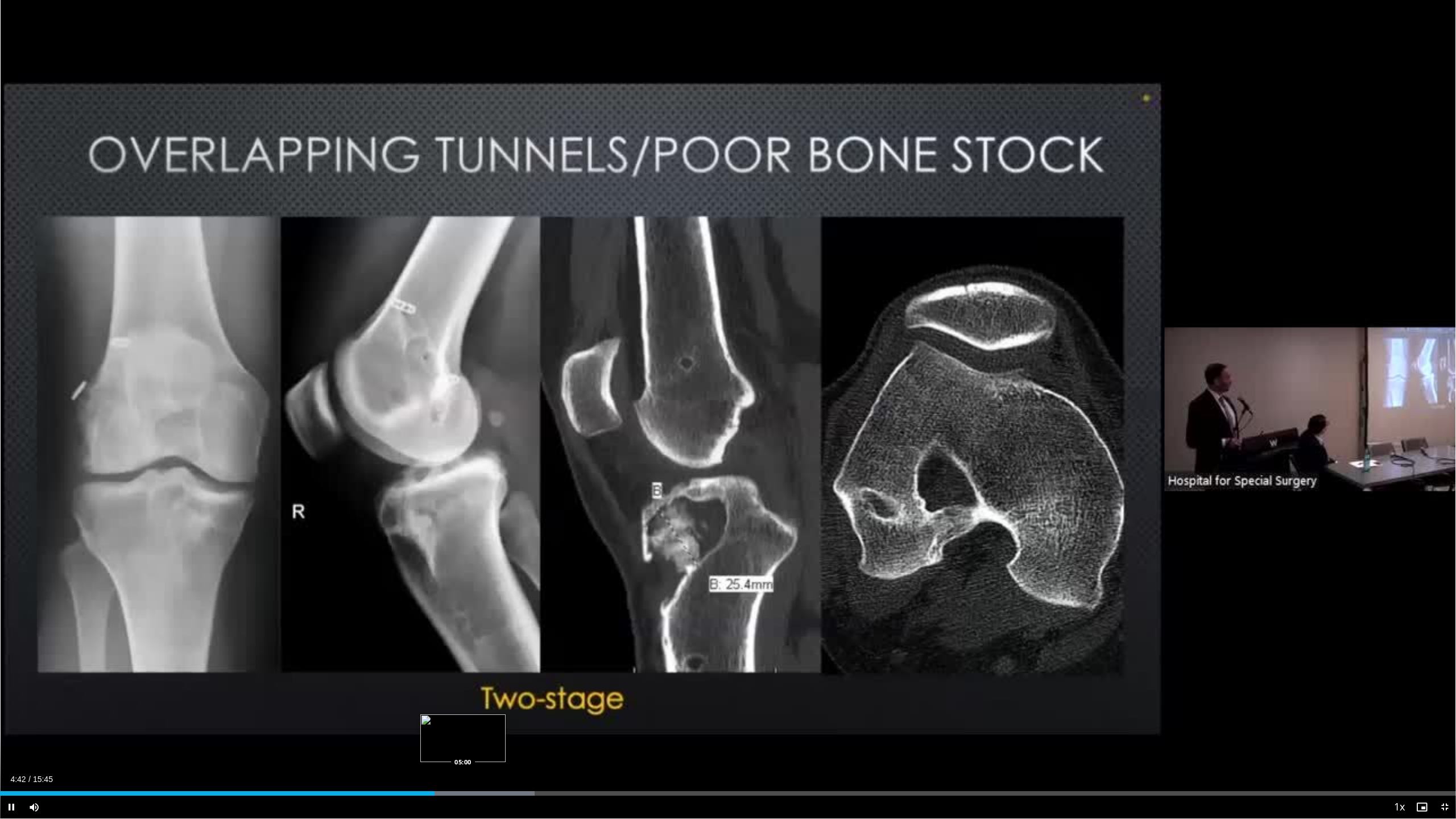
click at [463, 749] on div "Progress Bar" at bounding box center [461, 793] width 146 height 4
click at [519, 749] on div "Progress Bar" at bounding box center [491, 793] width 146 height 4
click at [540, 749] on div "Progress Bar" at bounding box center [535, 793] width 121 height 4
click at [635, 749] on div "Progress Bar" at bounding box center [645, 793] width 145 height 4
click at [651, 749] on div "Loaded : 50.34% 06:53 07:03" at bounding box center [728, 793] width 1456 height 4
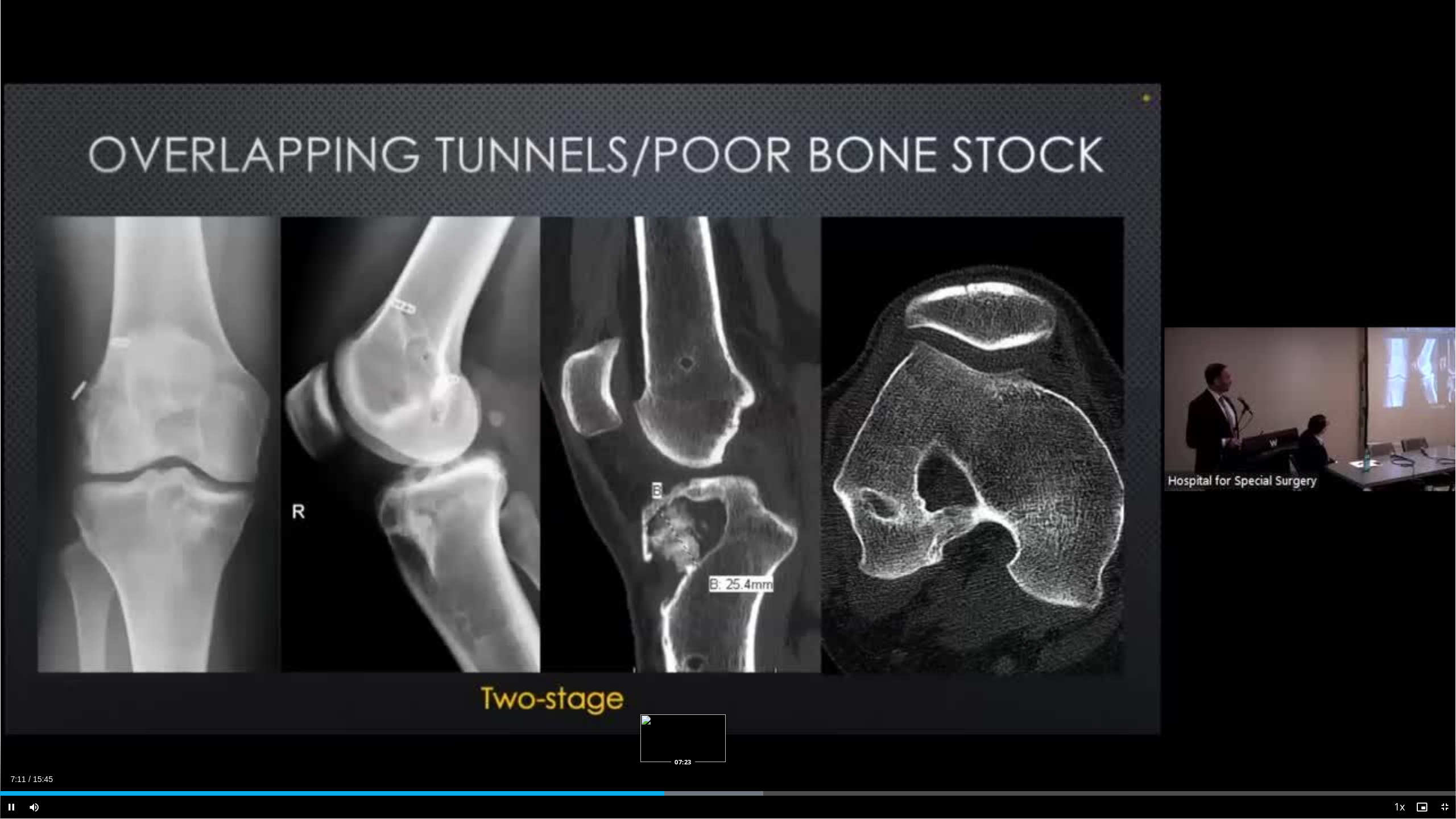
click at [682, 749] on div "Loaded : 52.44% 07:11 07:23" at bounding box center [728, 790] width 1456 height 11
click at [701, 749] on div "Progress Bar" at bounding box center [708, 793] width 141 height 4
click at [719, 749] on div "Progress Bar" at bounding box center [737, 793] width 144 height 4
click at [734, 749] on div "Loaded : 56.64% 07:56 07:56" at bounding box center [728, 793] width 1456 height 4
click at [748, 749] on div "Loaded : 57.10% 07:57 08:06" at bounding box center [728, 793] width 1456 height 4
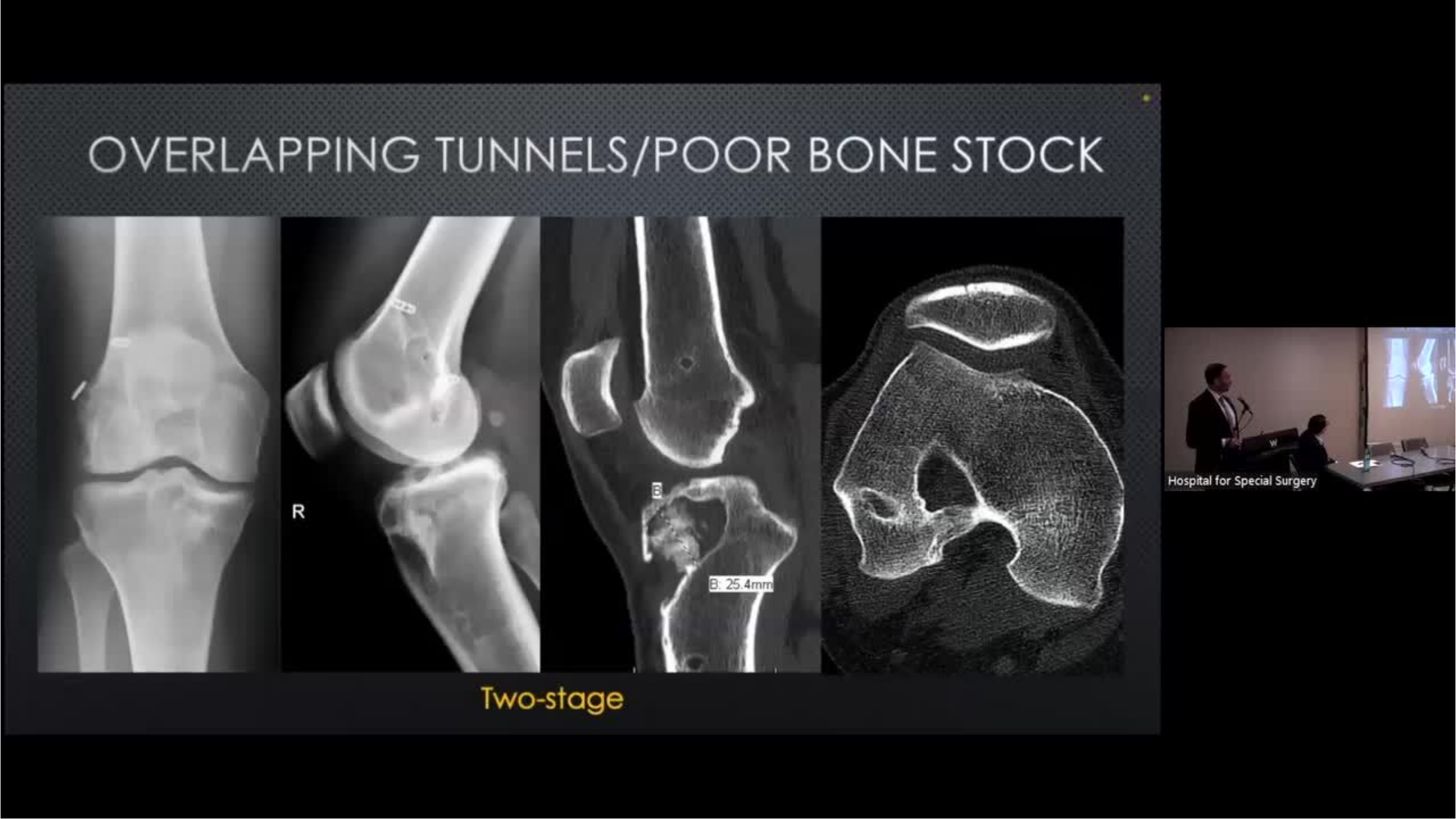
click at [756, 749] on video-js "**********" at bounding box center [728, 410] width 1456 height 819
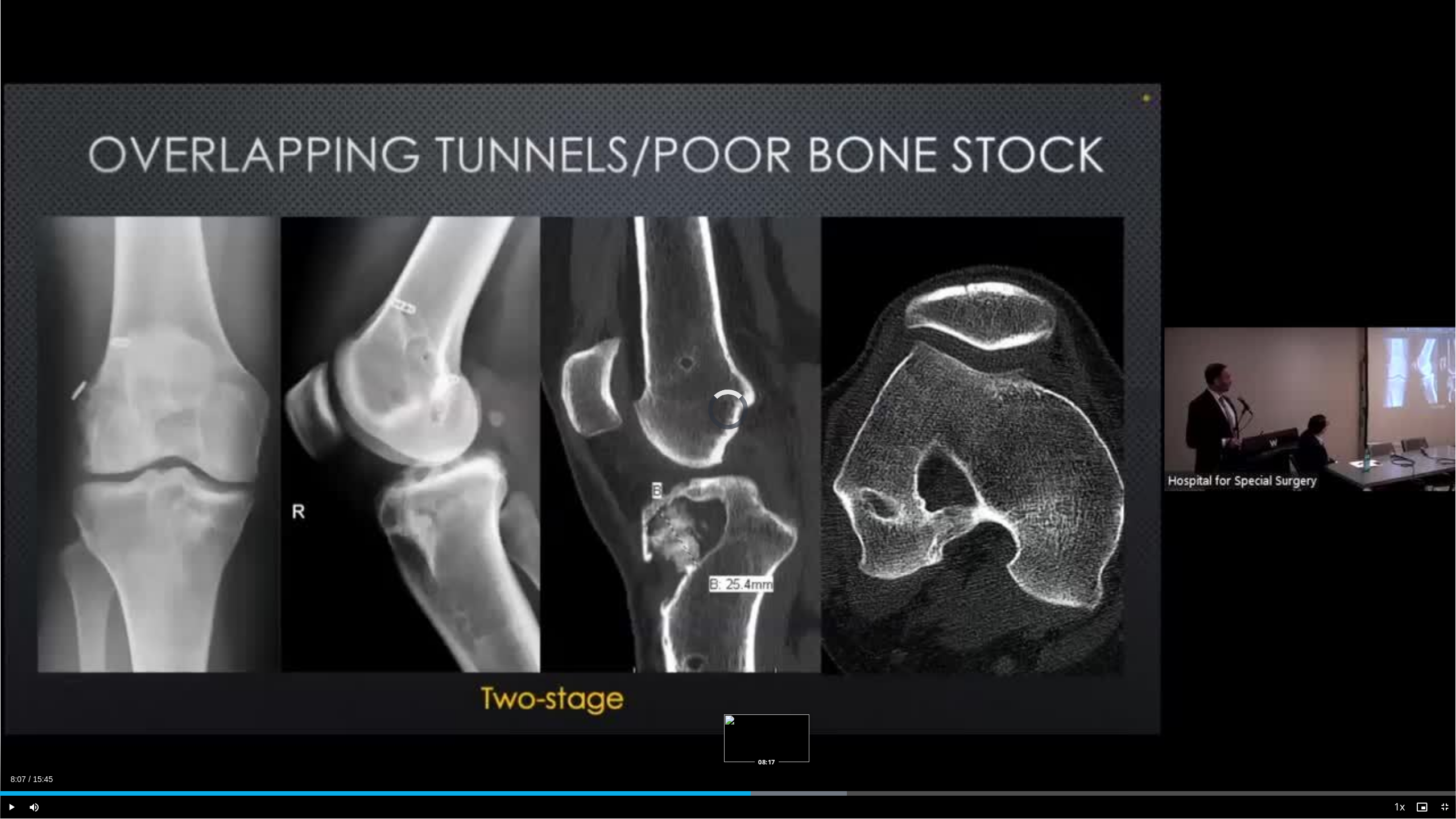
click at [767, 749] on div "Loaded : 58.16% 08:07 08:17" at bounding box center [728, 793] width 1456 height 4
click at [794, 749] on div "Progress Bar" at bounding box center [805, 793] width 146 height 4
click at [812, 749] on div "Loaded : 60.83% 08:36 08:47" at bounding box center [728, 793] width 1456 height 4
click at [827, 749] on div "Progress Bar" at bounding box center [837, 793] width 141 height 4
click at [871, 749] on div "Loaded : 65.56% 09:25 09:25" at bounding box center [728, 793] width 1456 height 4
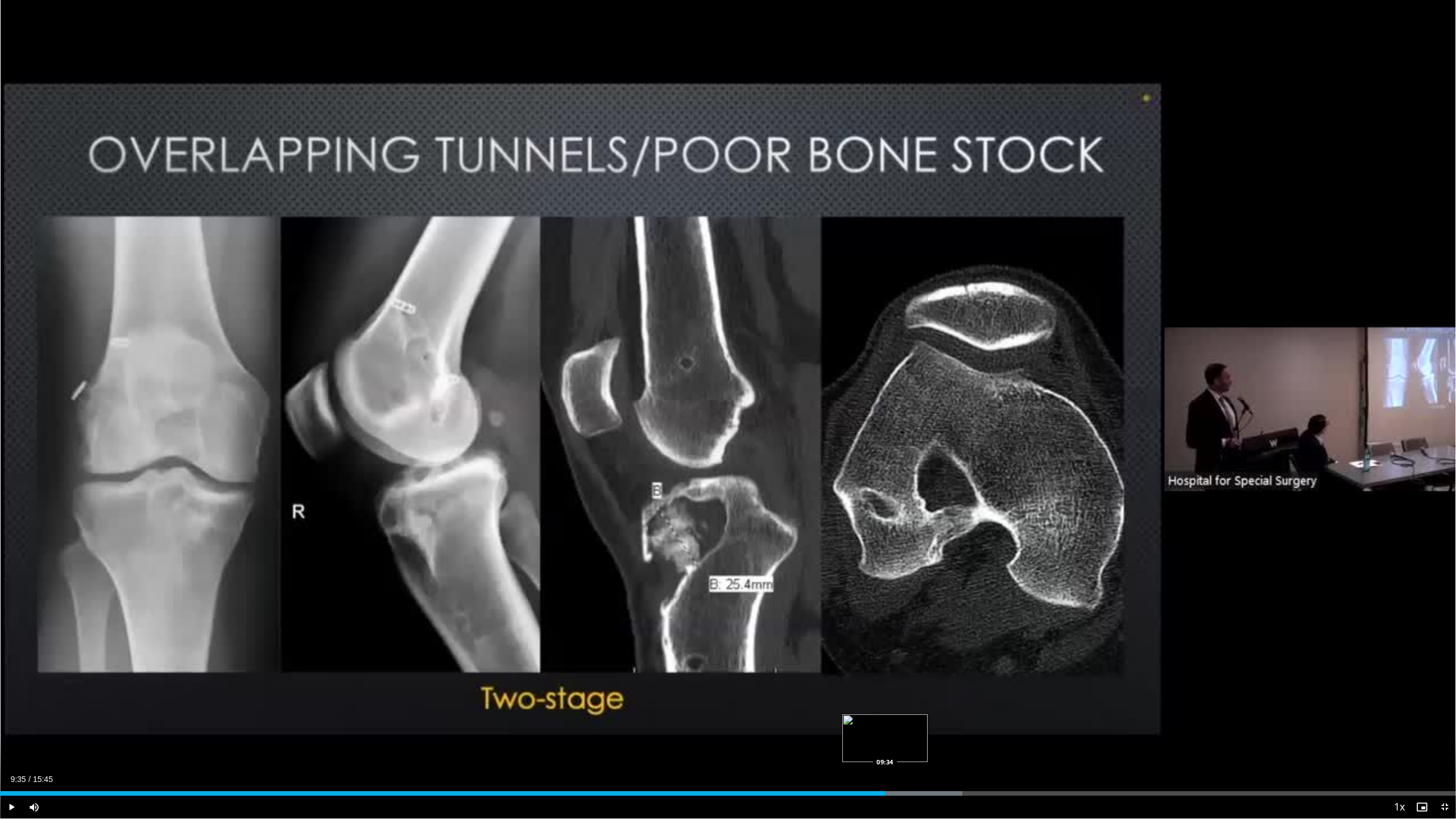
click at [885, 749] on div "Progress Bar" at bounding box center [885, 793] width 1 height 4
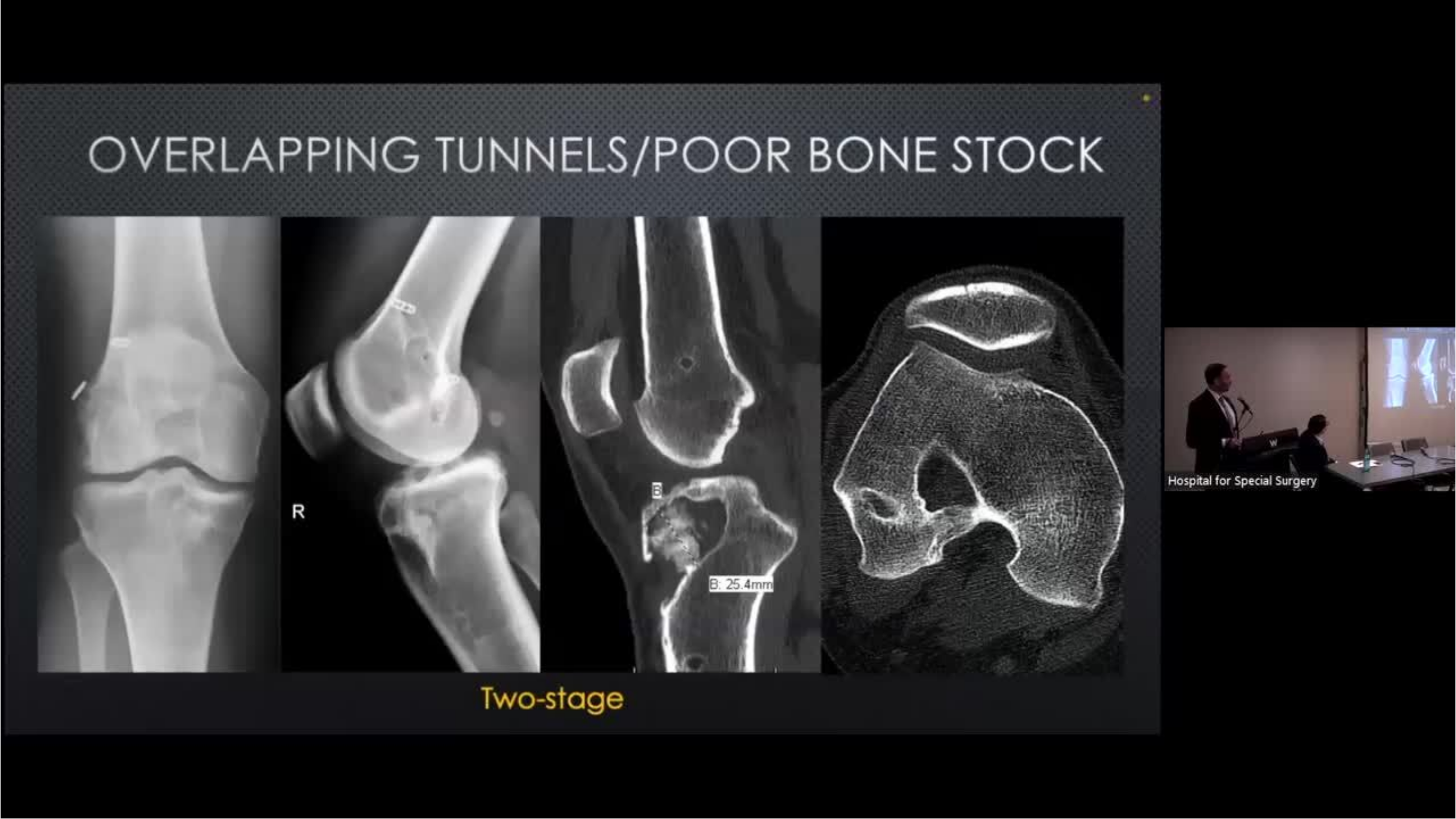
click at [902, 749] on div "10 seconds Tap to unmute" at bounding box center [728, 409] width 1456 height 818
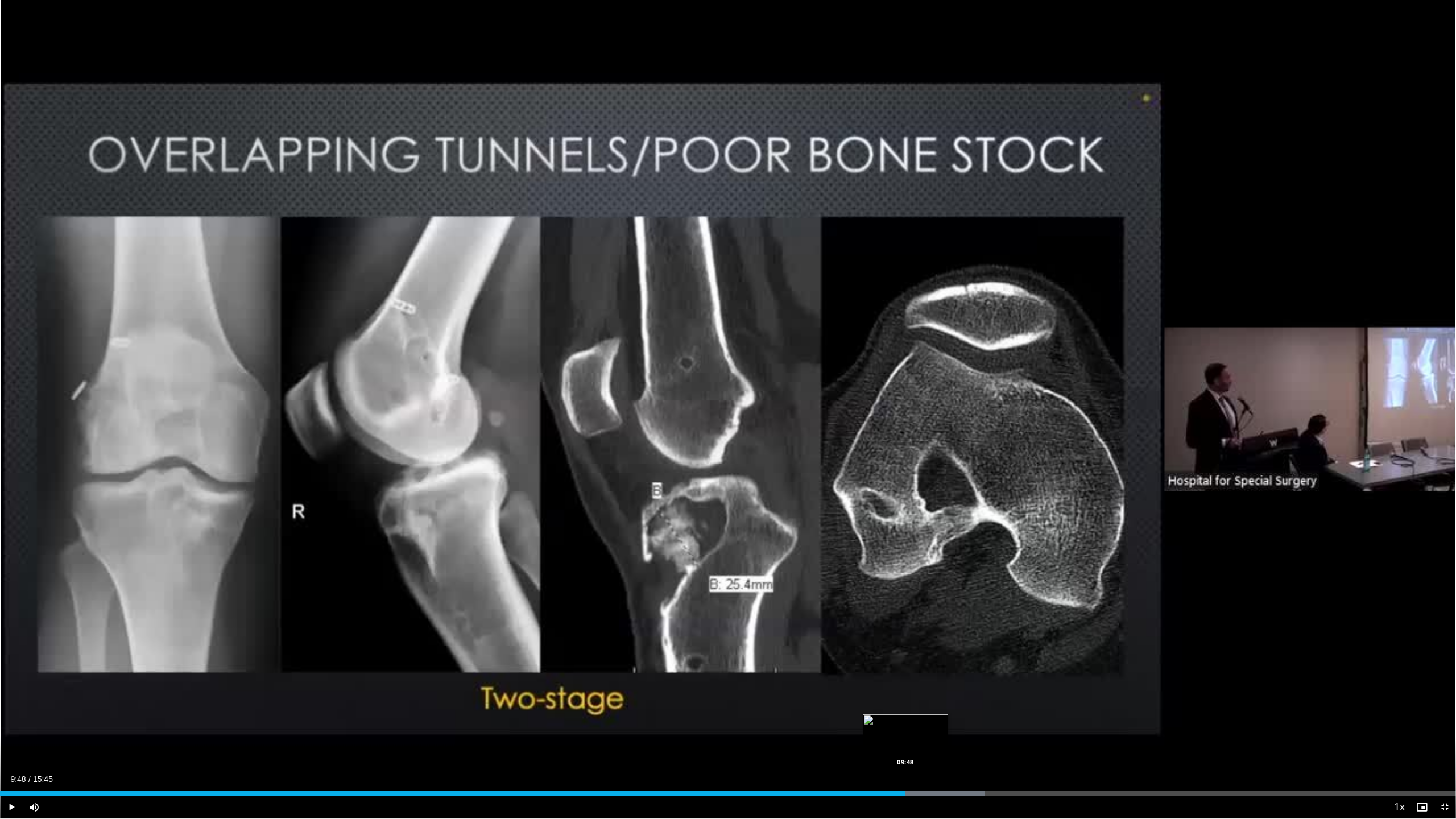
click at [905, 749] on div "Loaded : 67.67% 09:48 09:48" at bounding box center [728, 793] width 1456 height 4
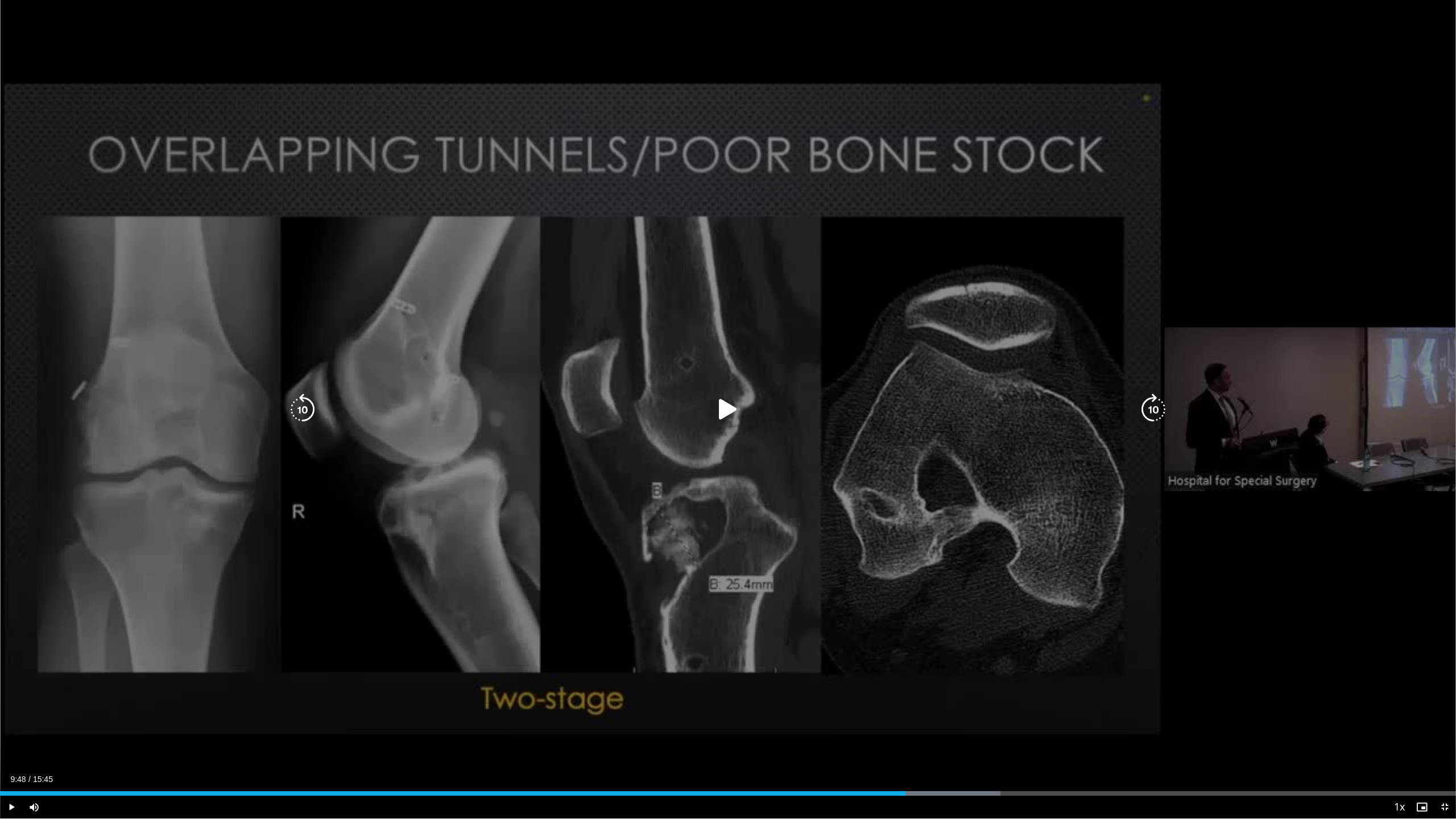
click at [907, 742] on div "10 seconds Tap to unmute" at bounding box center [728, 409] width 1456 height 818
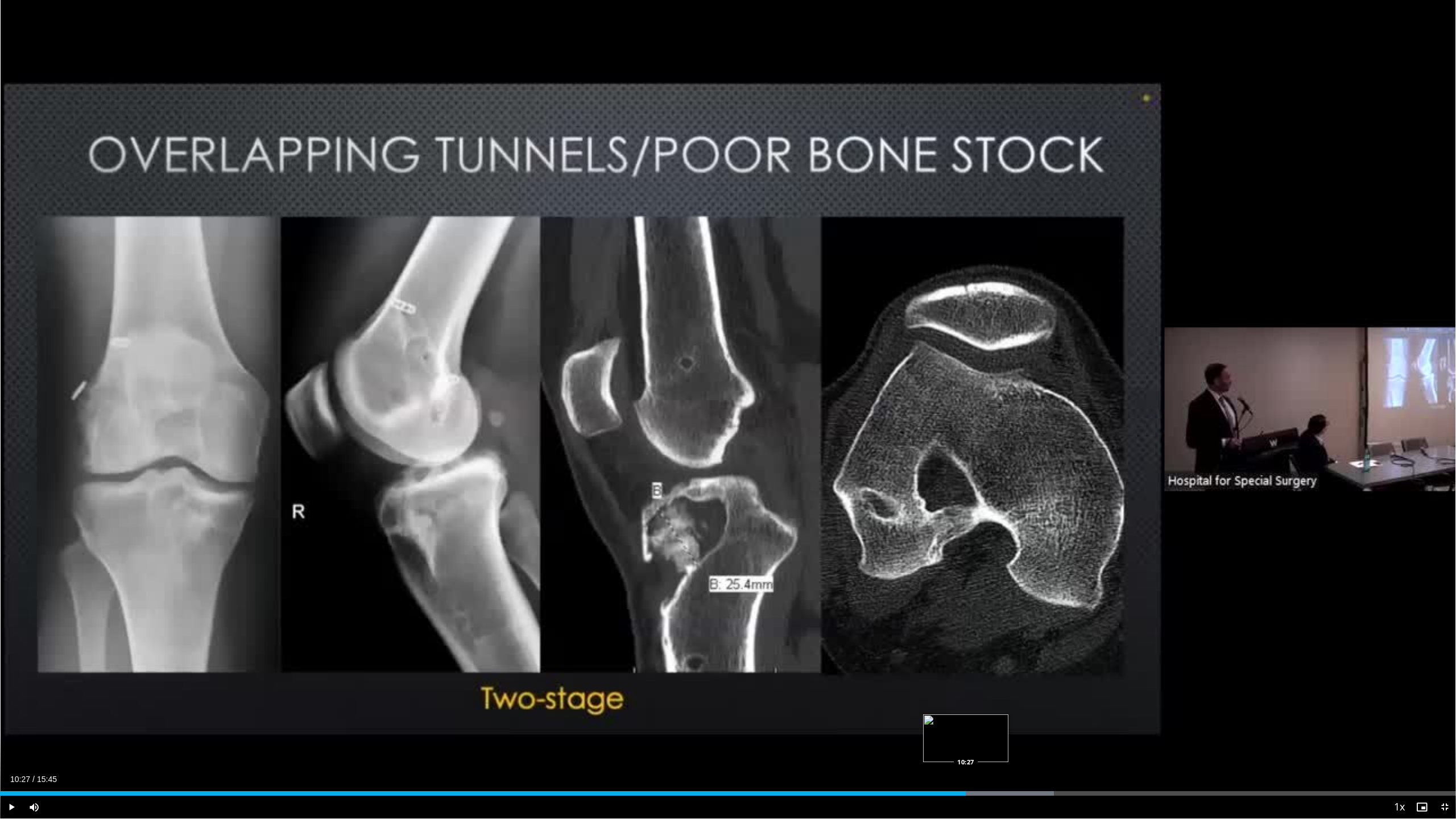
click at [966, 749] on div "Loaded : 72.37% 10:27 10:27" at bounding box center [728, 793] width 1456 height 4
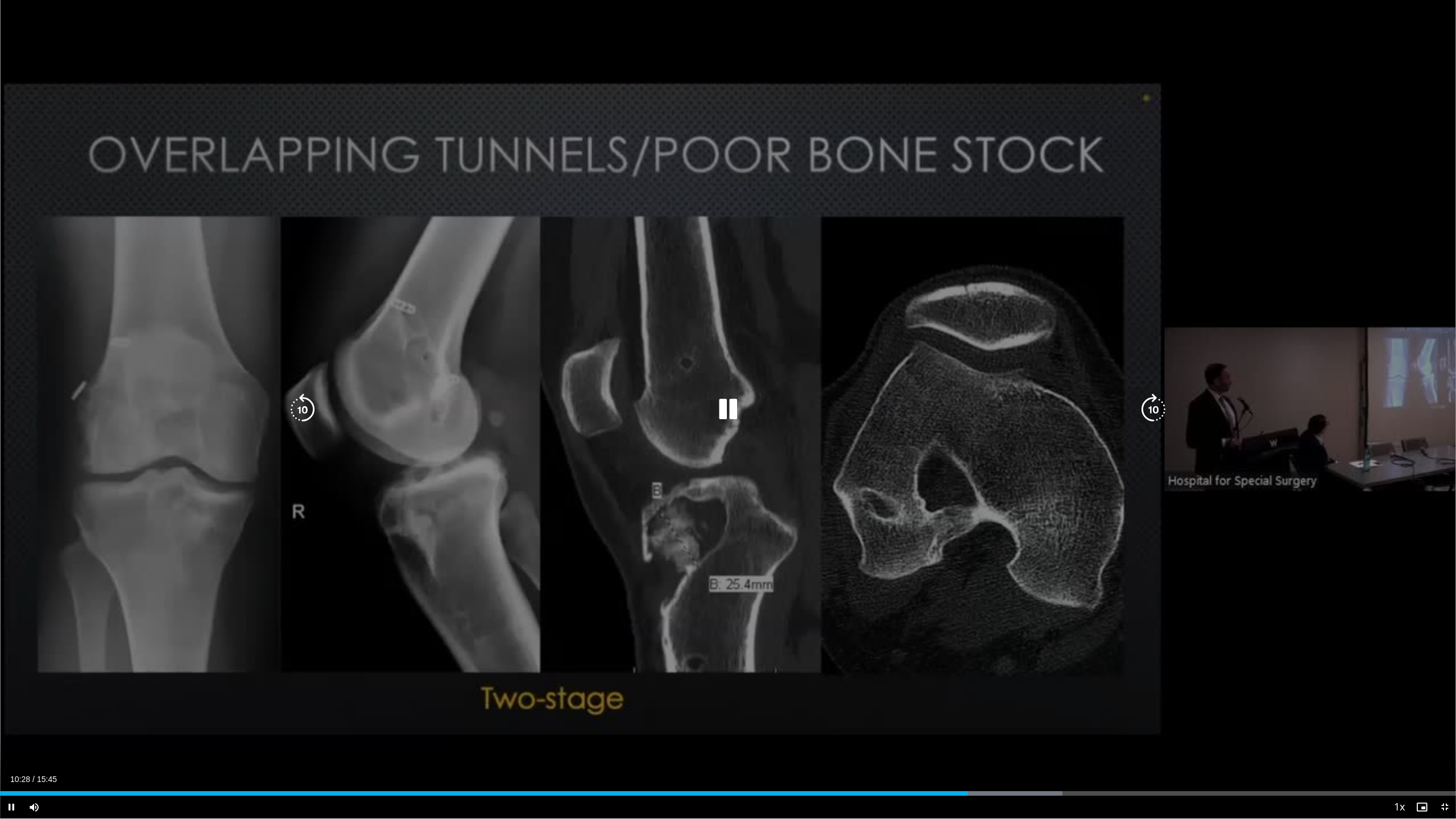
click at [1152, 405] on icon "Video Player" at bounding box center [1154, 410] width 32 height 32
click at [1154, 406] on icon "Video Player" at bounding box center [1154, 410] width 32 height 32
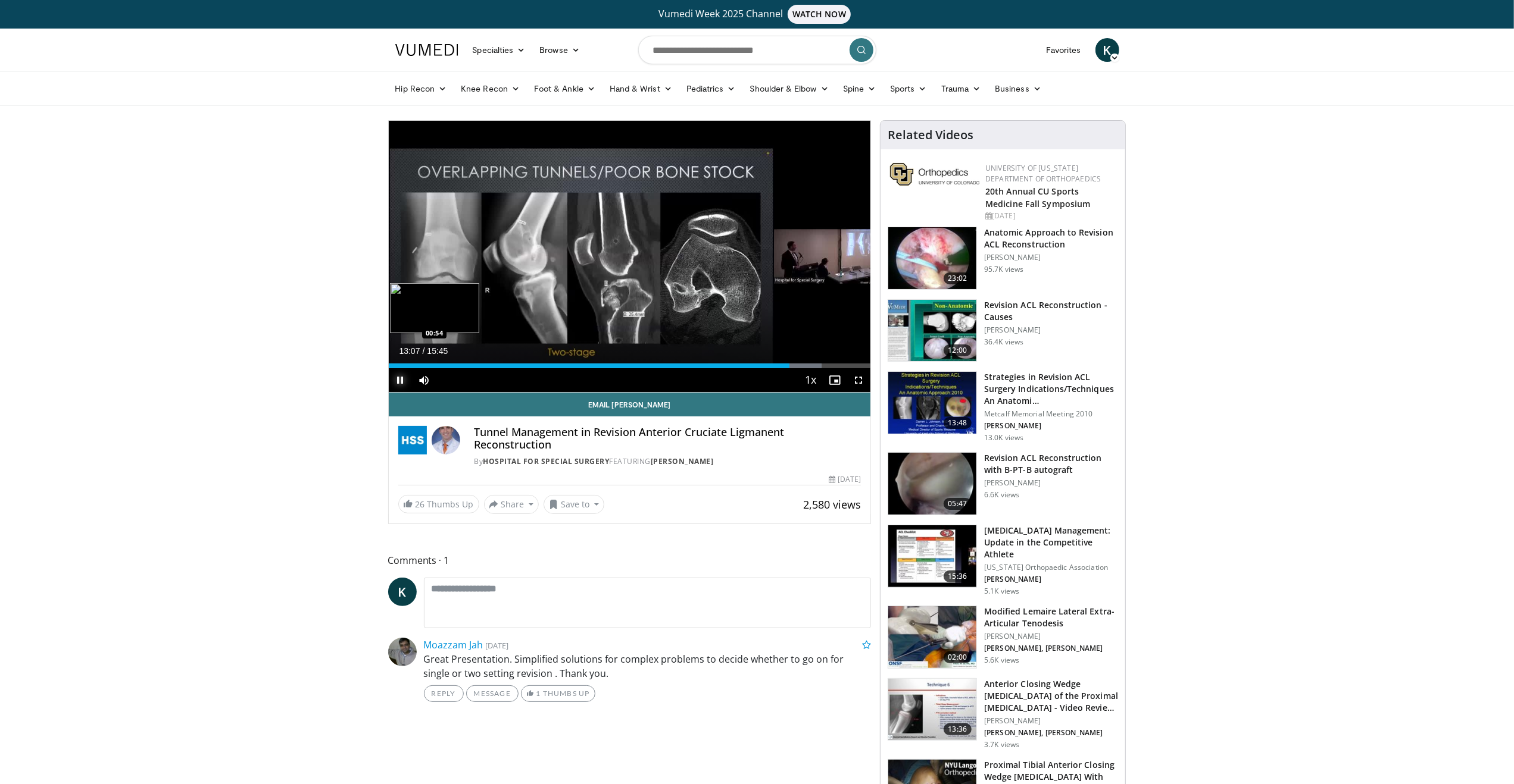
drag, startPoint x: 400, startPoint y: 376, endPoint x: 443, endPoint y: 365, distance: 44.4
click at [400, 377] on span "Video Player" at bounding box center [401, 380] width 24 height 24
